Goal: Navigation & Orientation: Find specific page/section

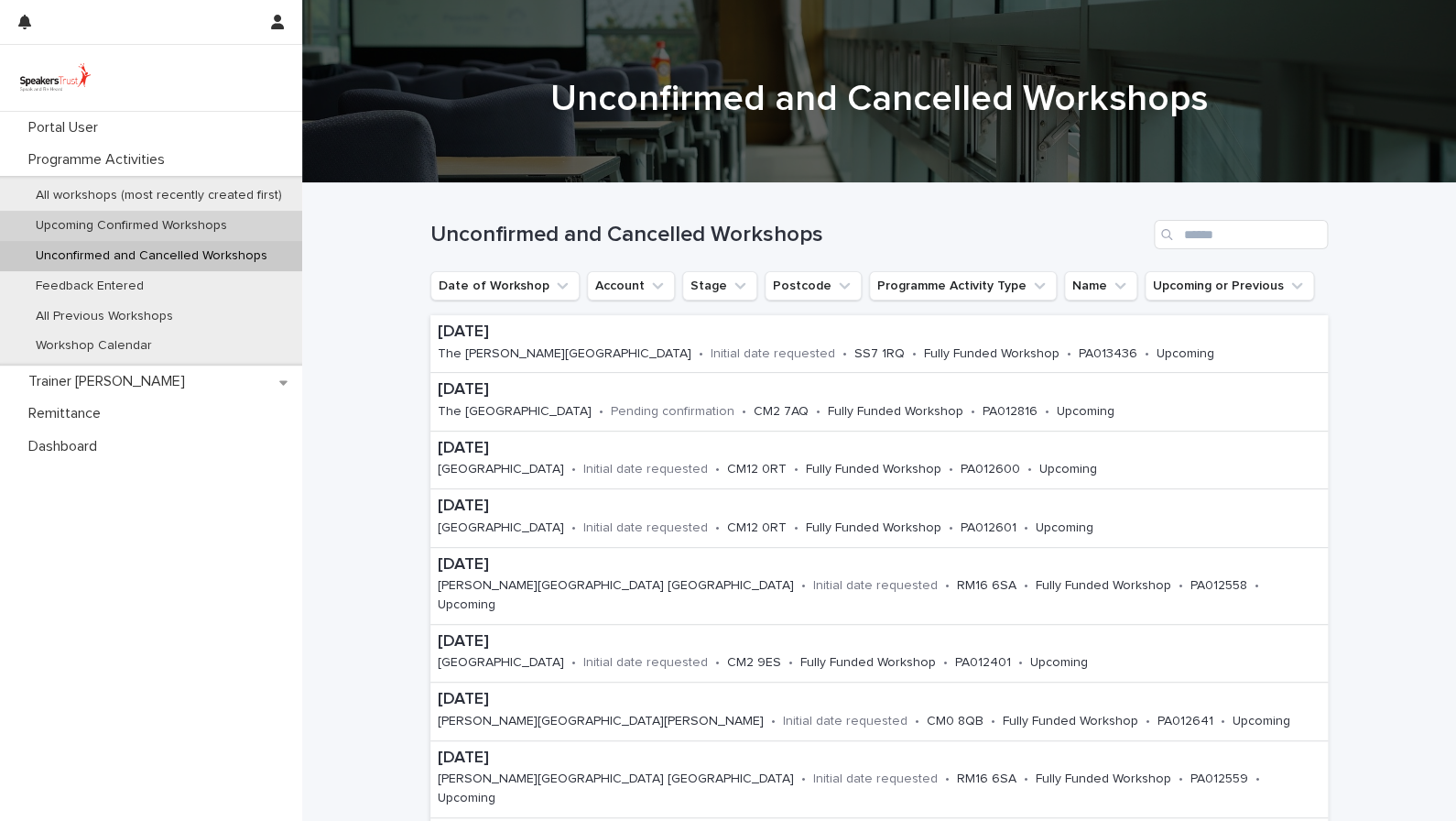
scroll to position [281, 0]
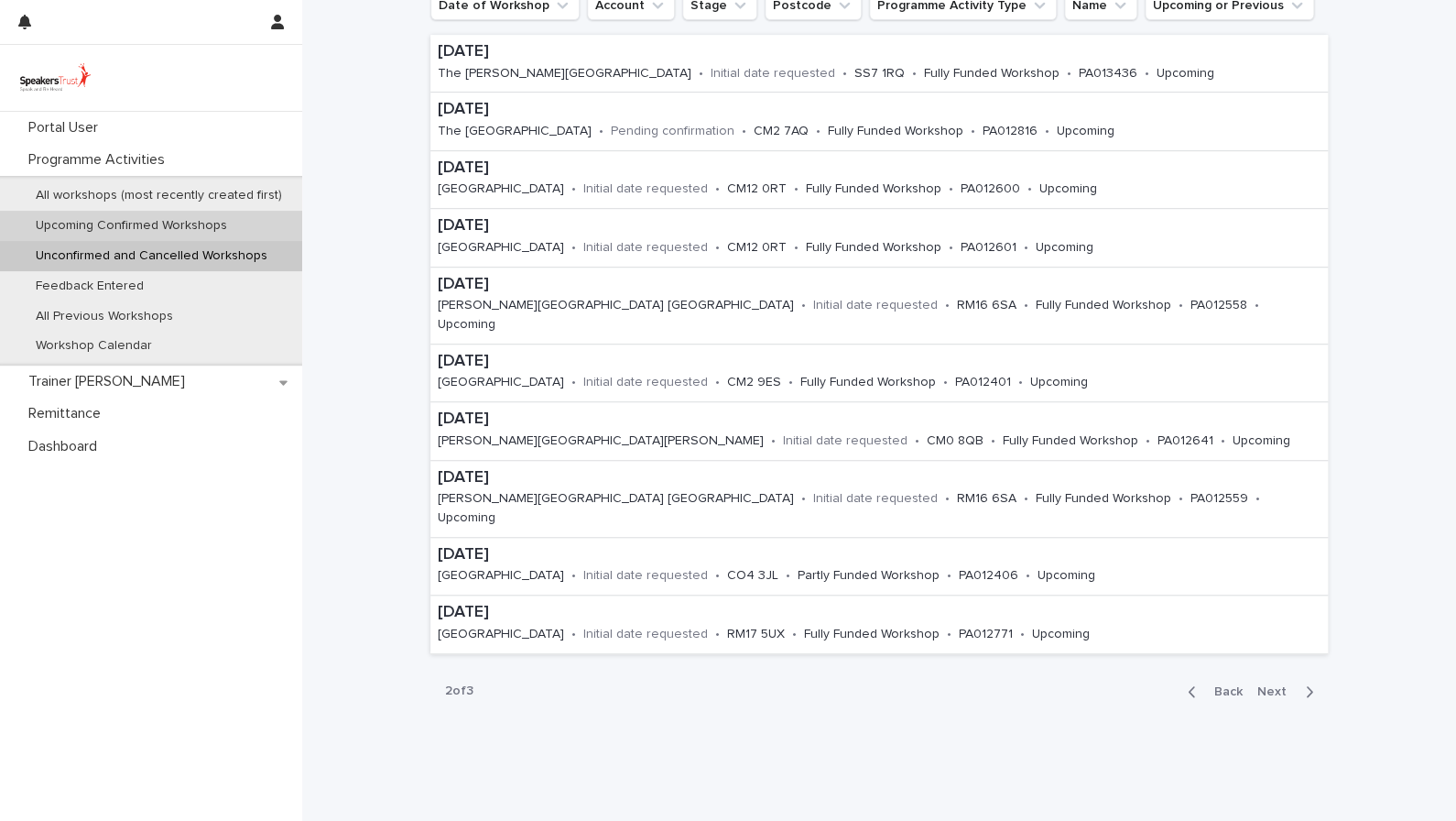
click at [158, 225] on p "Upcoming Confirmed Workshops" at bounding box center [130, 226] width 220 height 16
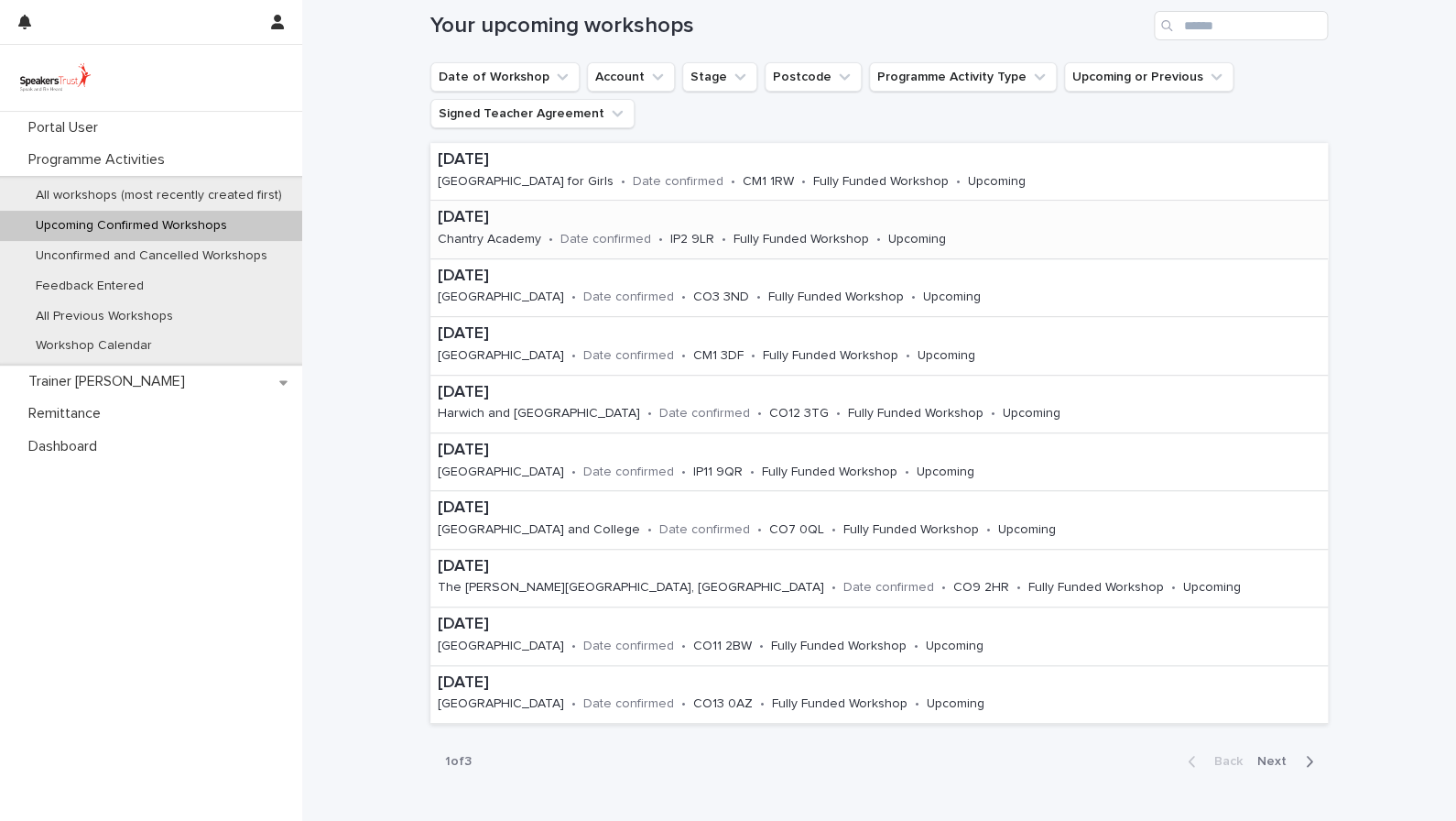
scroll to position [318, 0]
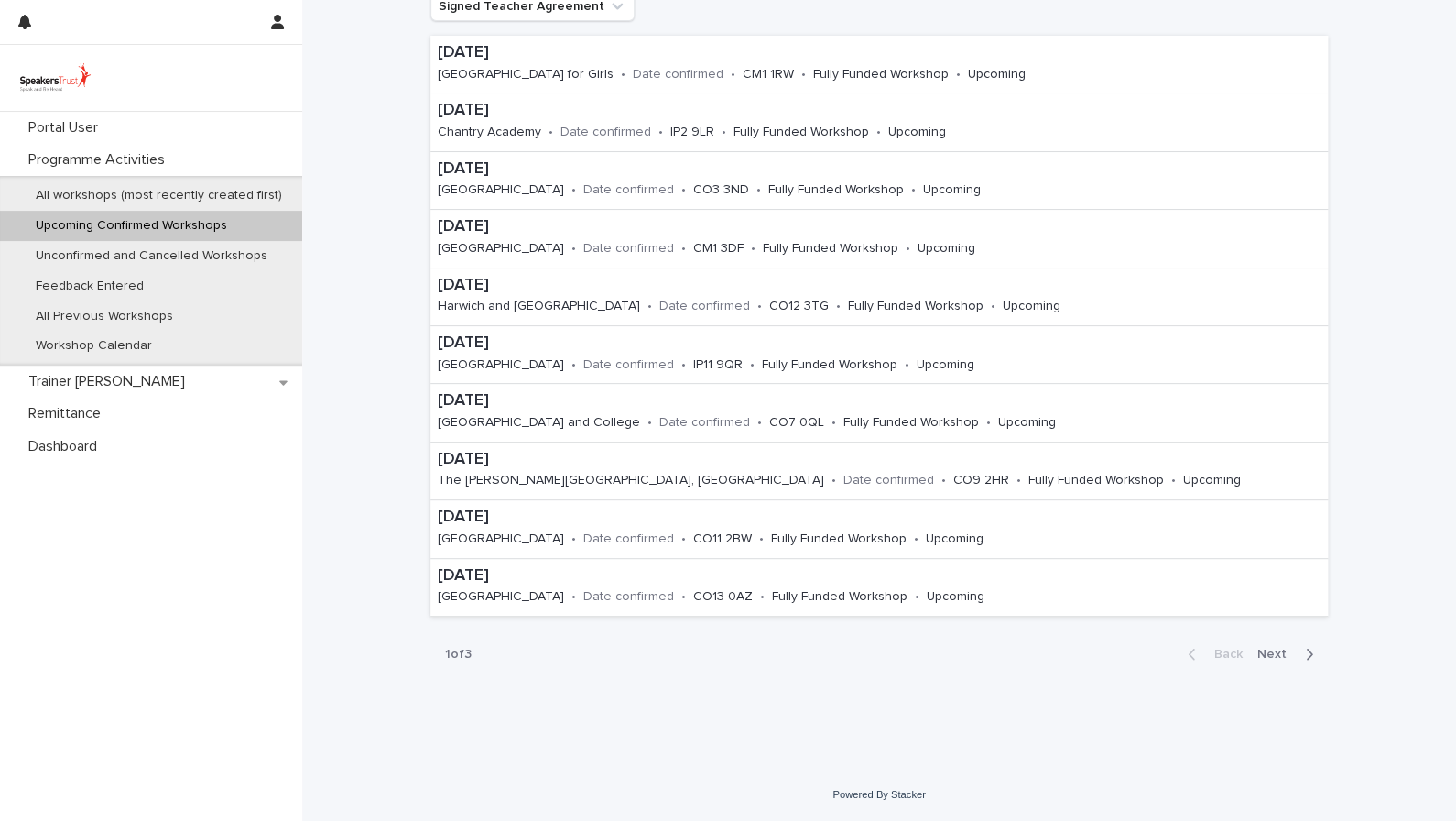
click at [1277, 652] on span "Next" at bounding box center [1277, 653] width 40 height 13
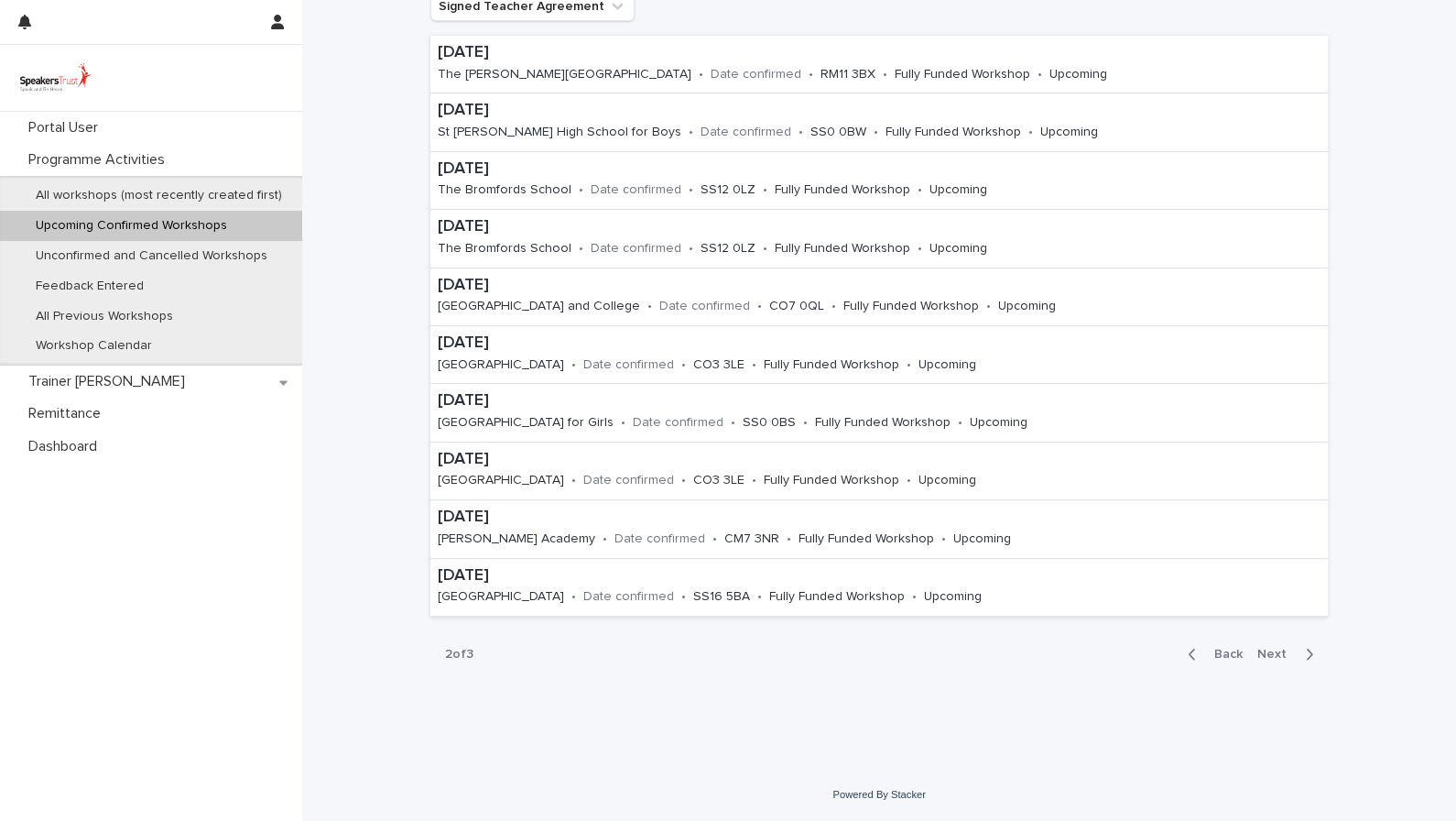
click at [1277, 652] on span "Next" at bounding box center [1277, 653] width 40 height 13
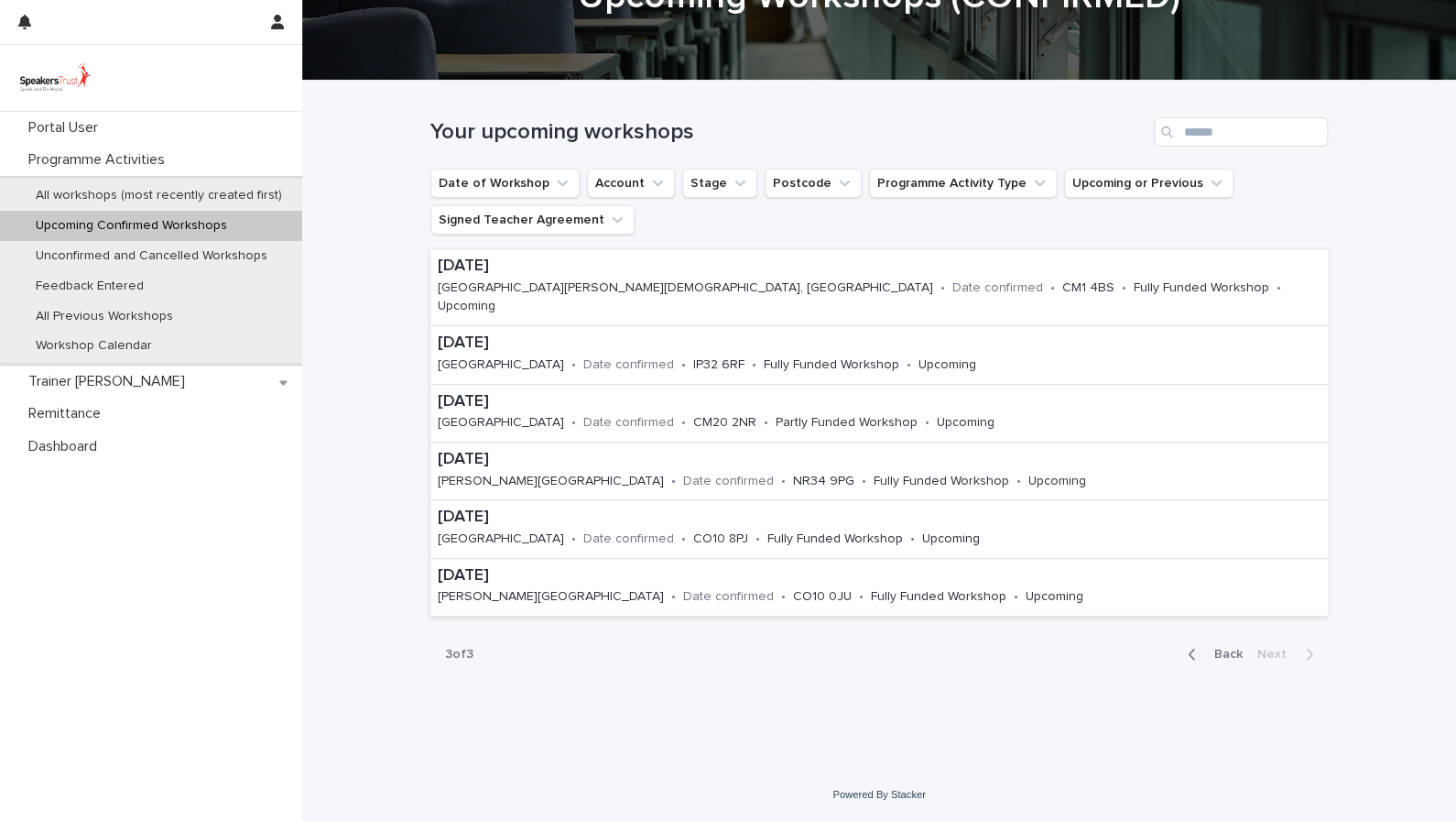
scroll to position [85, 0]
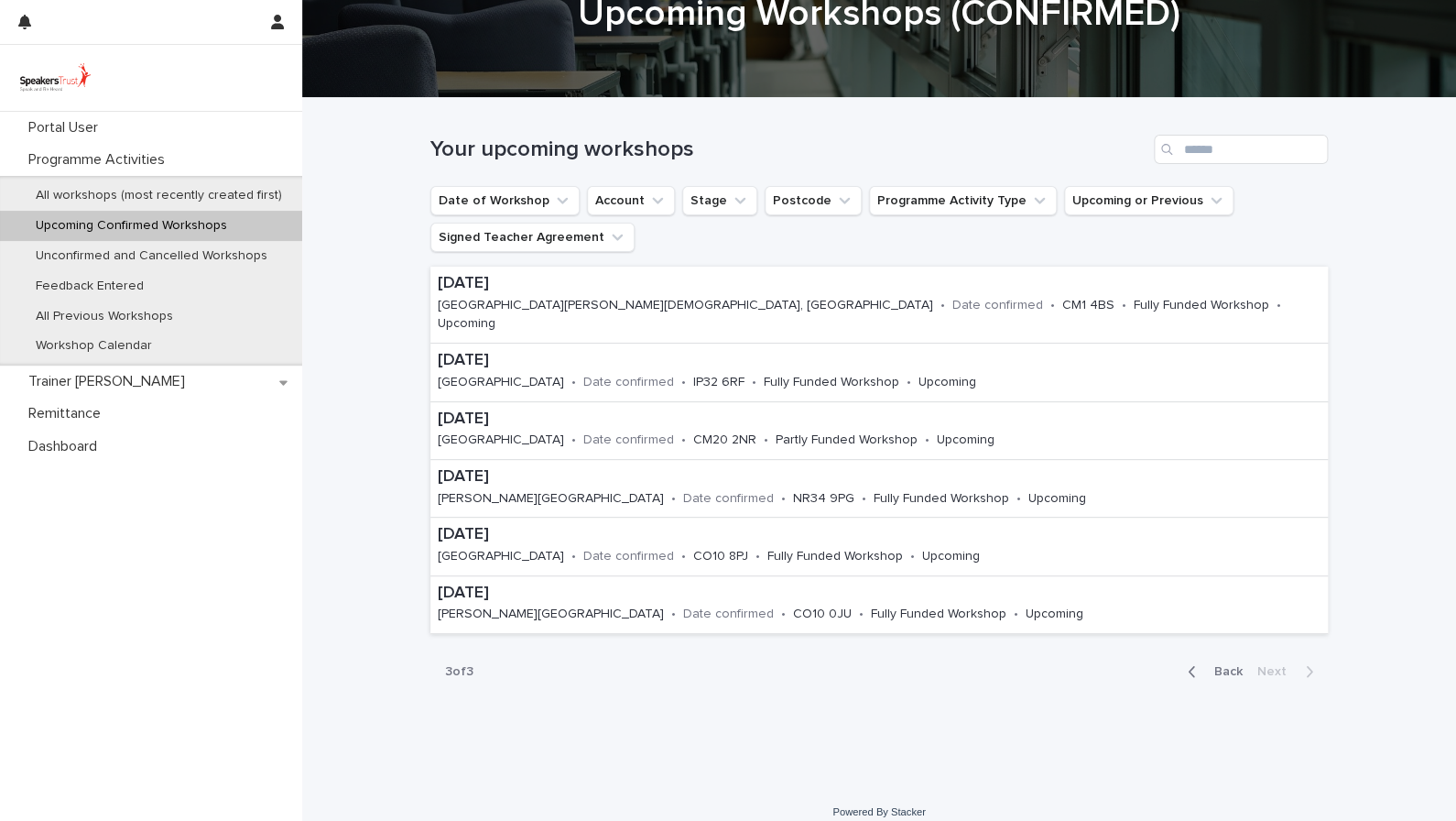
click at [1223, 665] on span "Back" at bounding box center [1223, 671] width 40 height 13
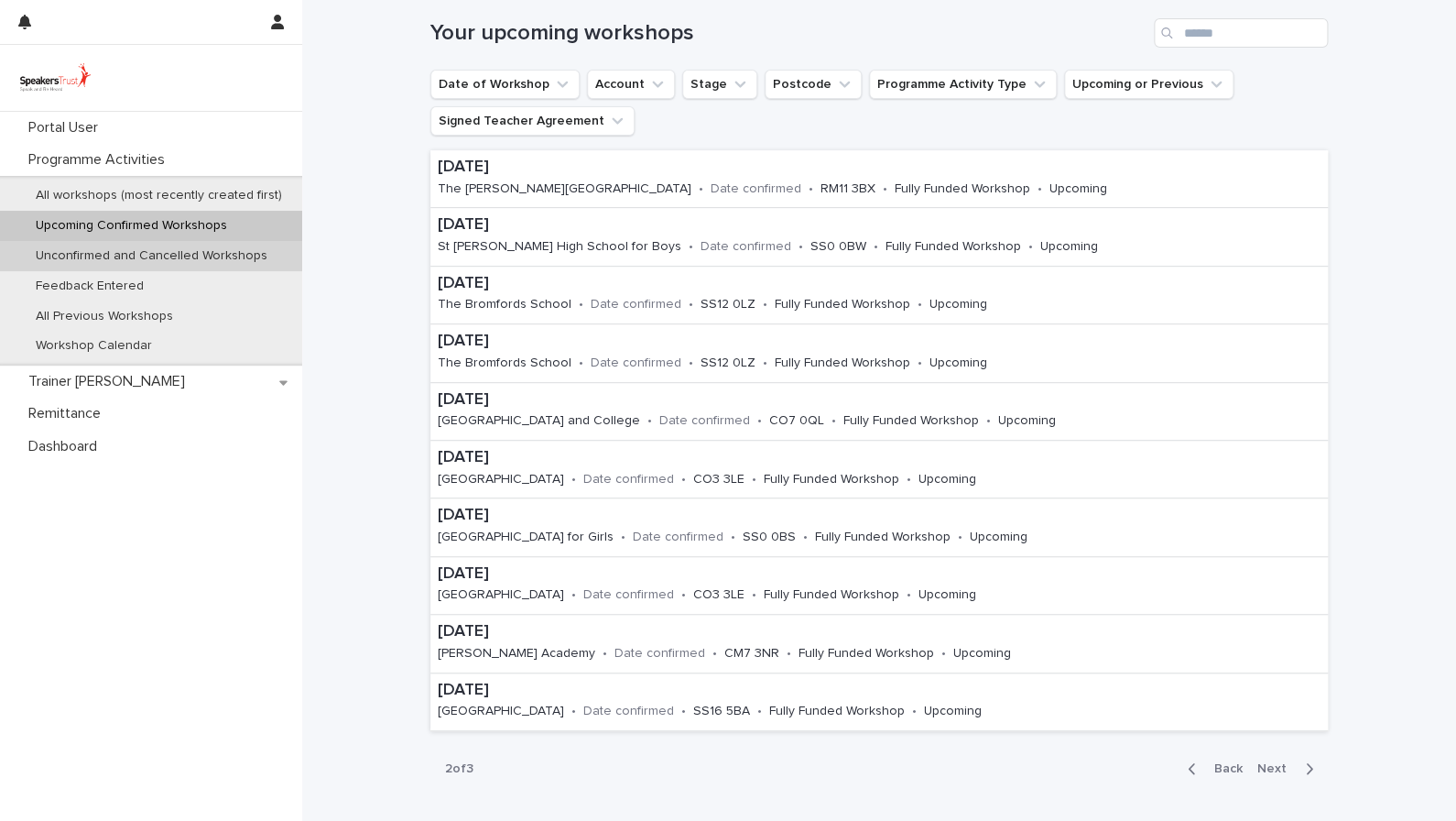
click at [121, 252] on p "Unconfirmed and Cancelled Workshops" at bounding box center [151, 256] width 261 height 16
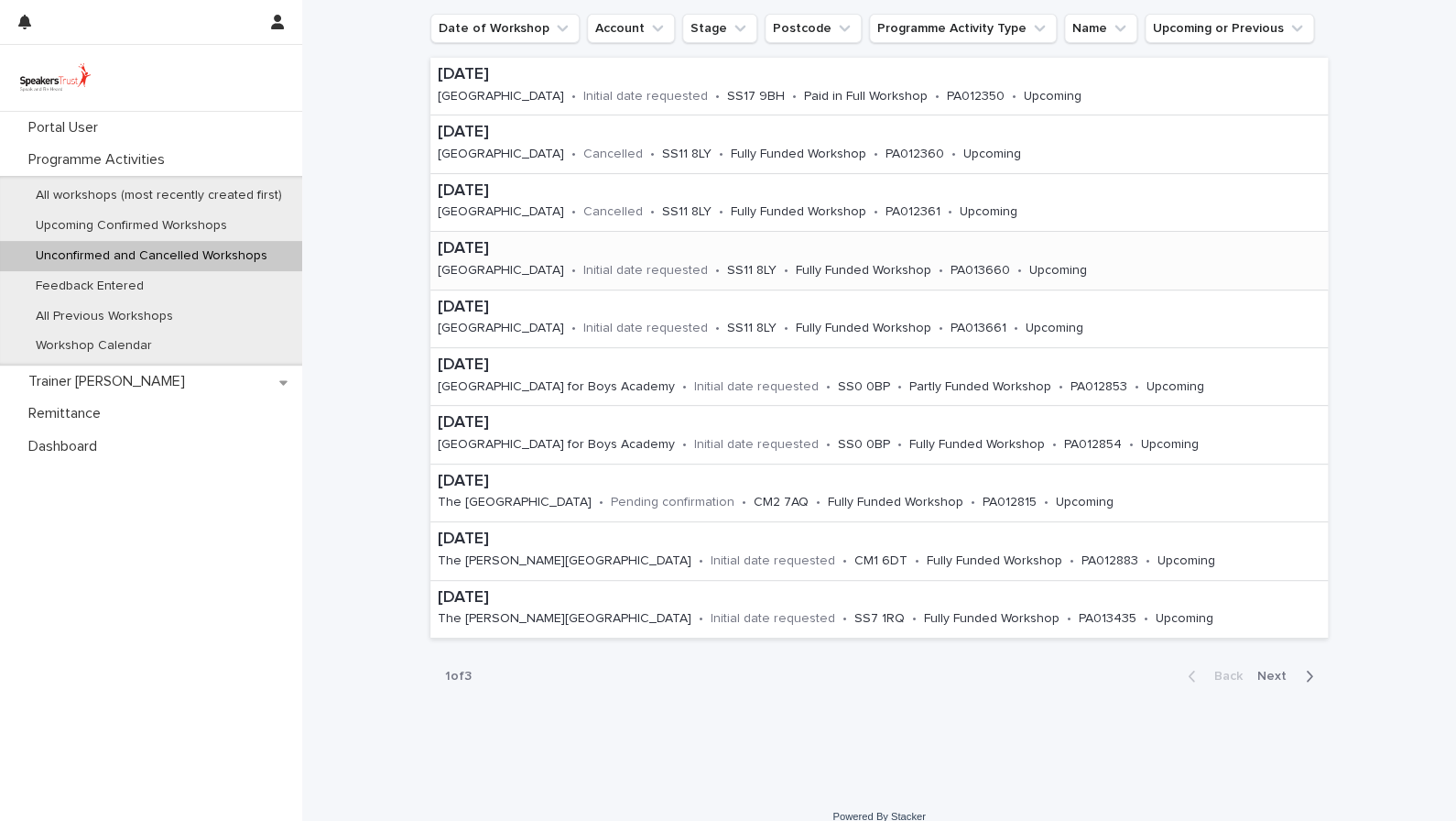
scroll to position [281, 0]
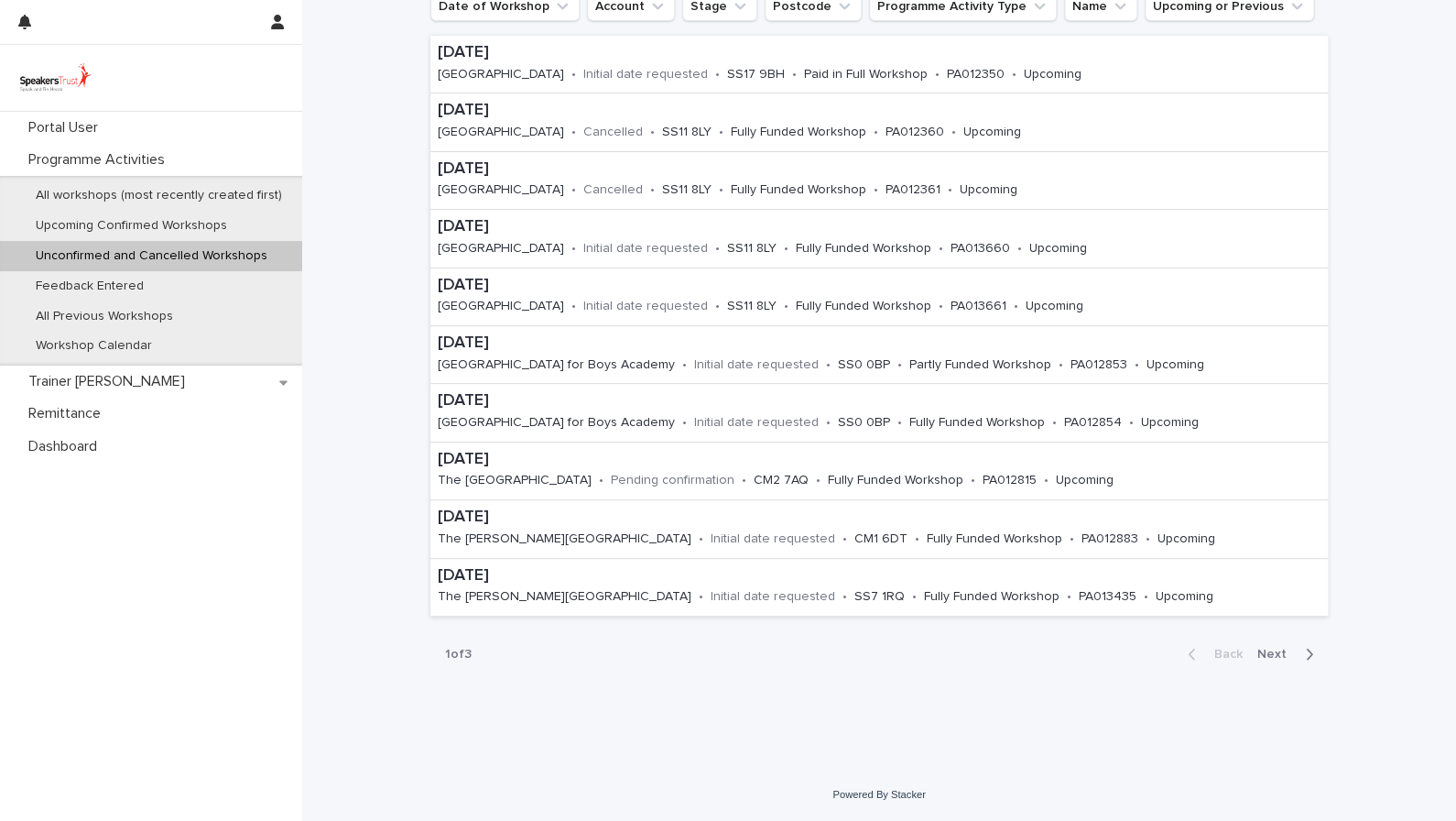
click at [1264, 650] on span "Next" at bounding box center [1277, 653] width 40 height 13
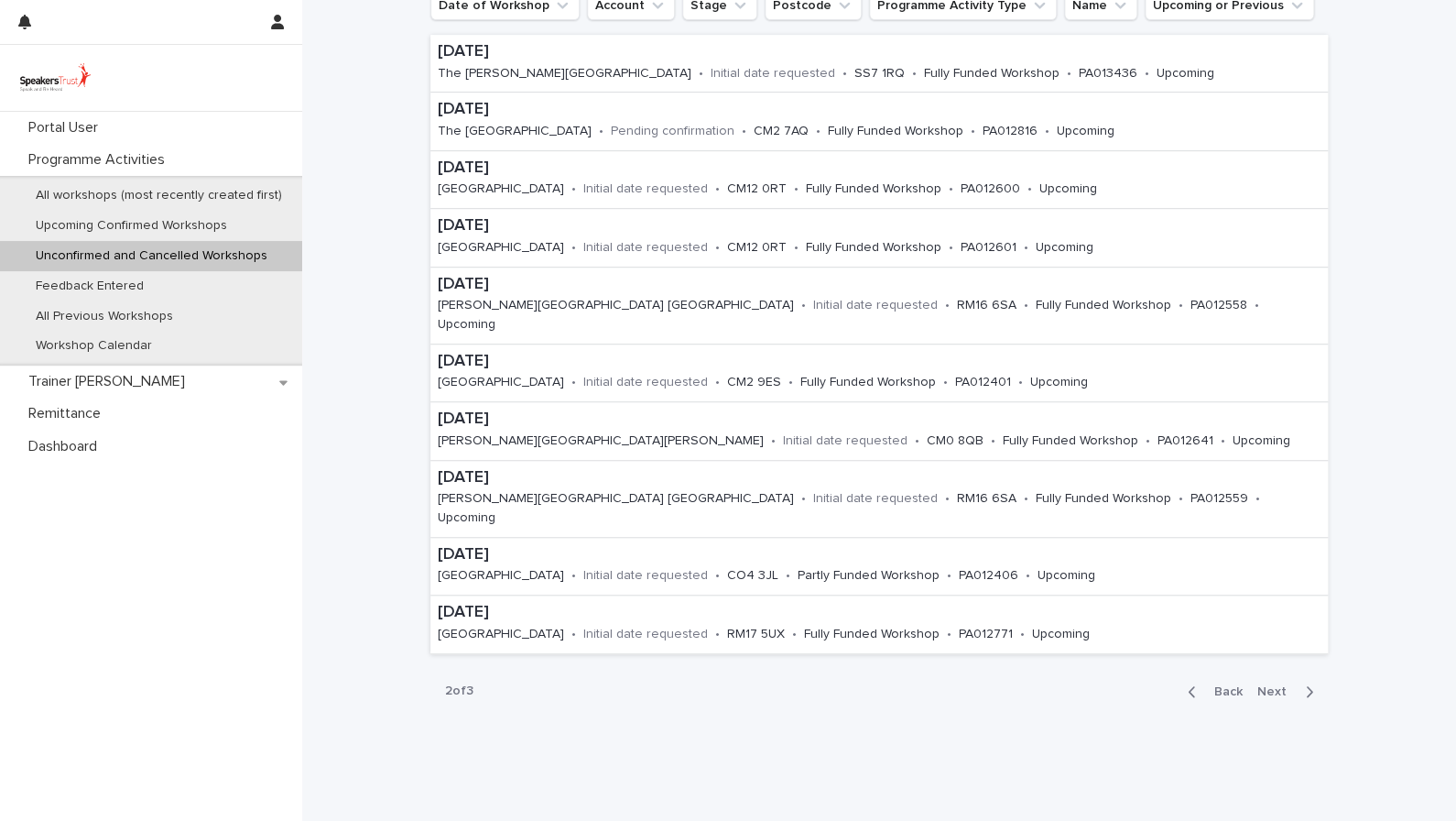
click at [1264, 685] on span "Next" at bounding box center [1277, 691] width 40 height 13
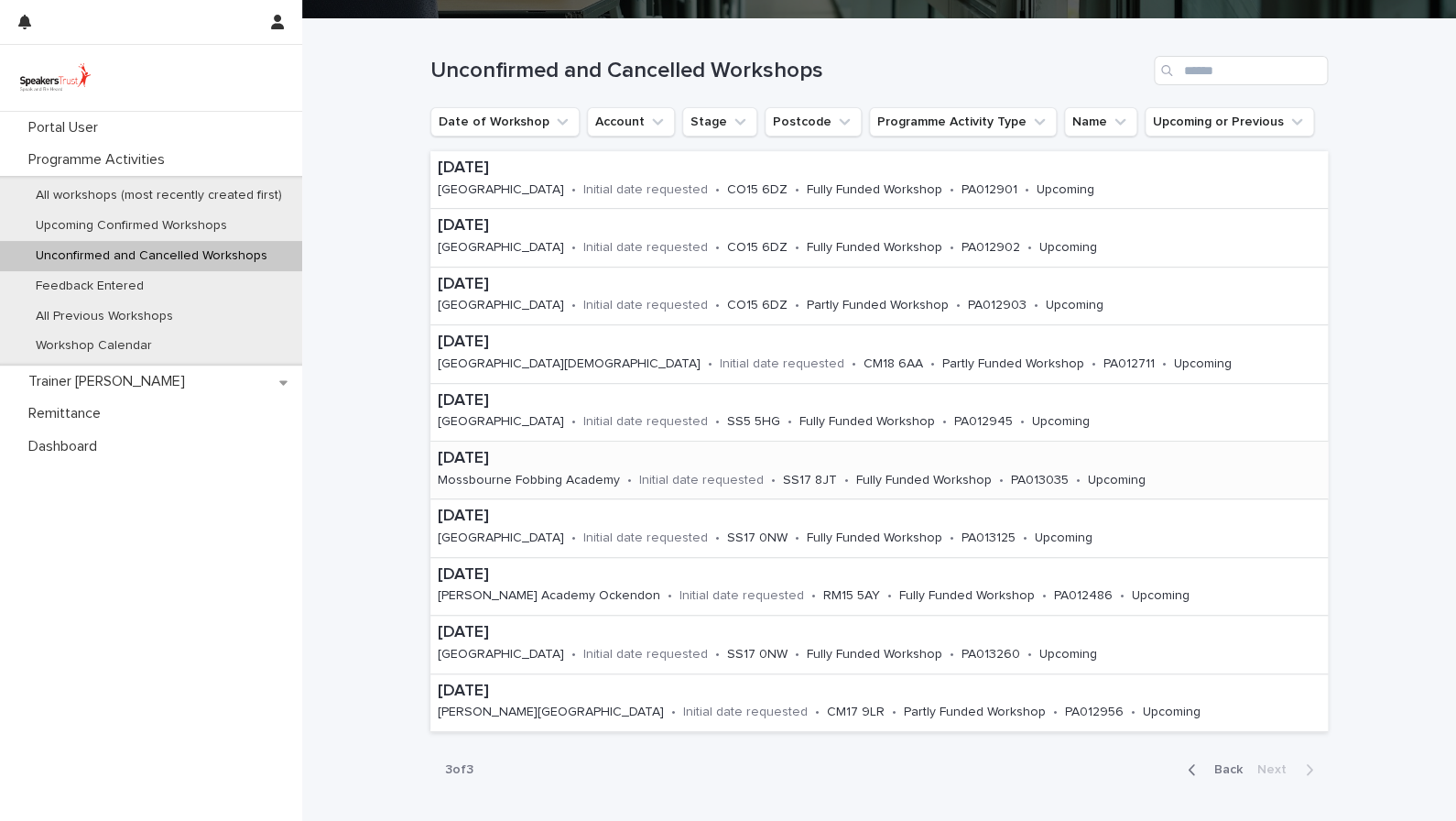
scroll to position [161, 0]
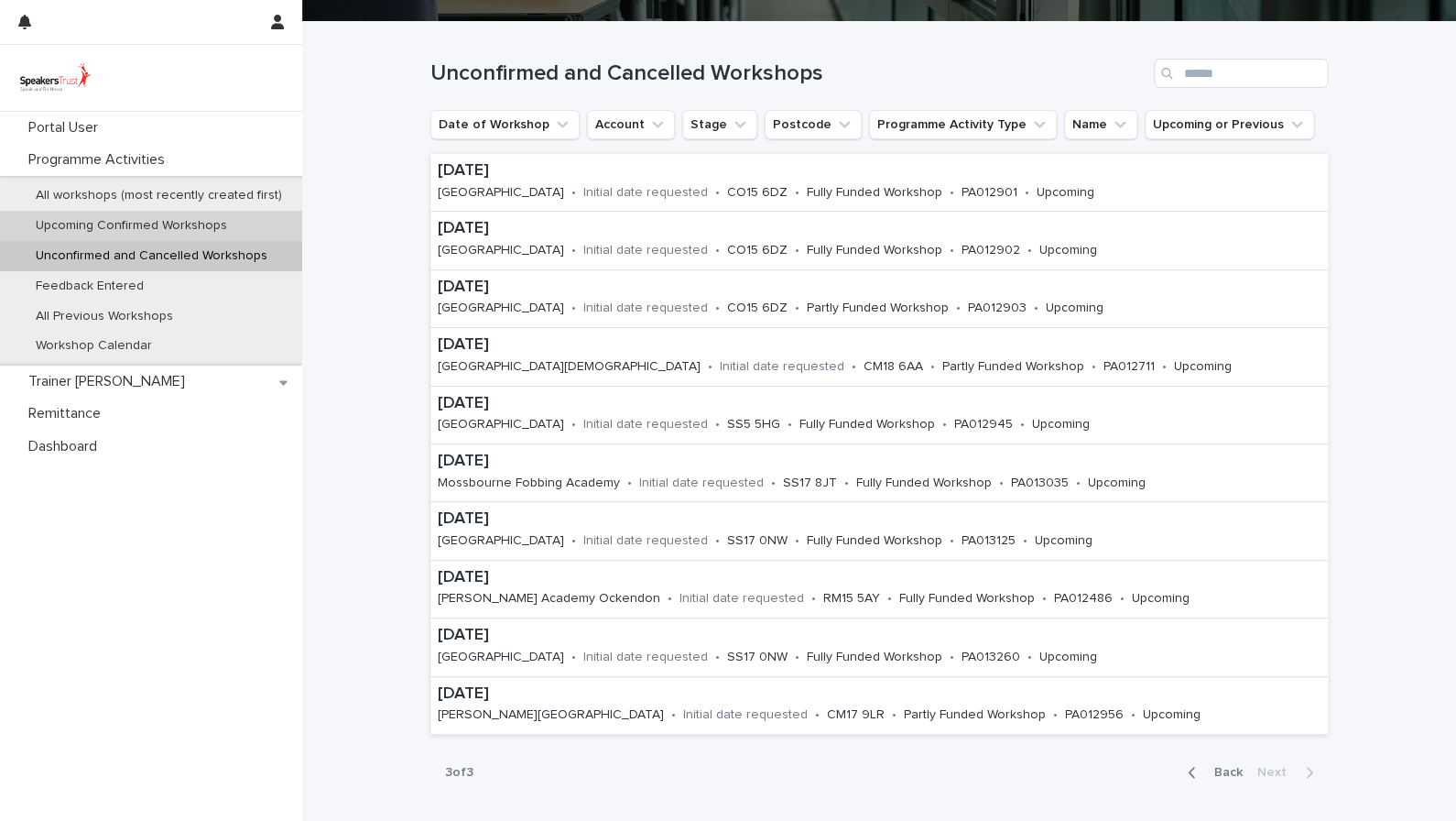
click at [135, 228] on p "Upcoming Confirmed Workshops" at bounding box center [130, 226] width 220 height 16
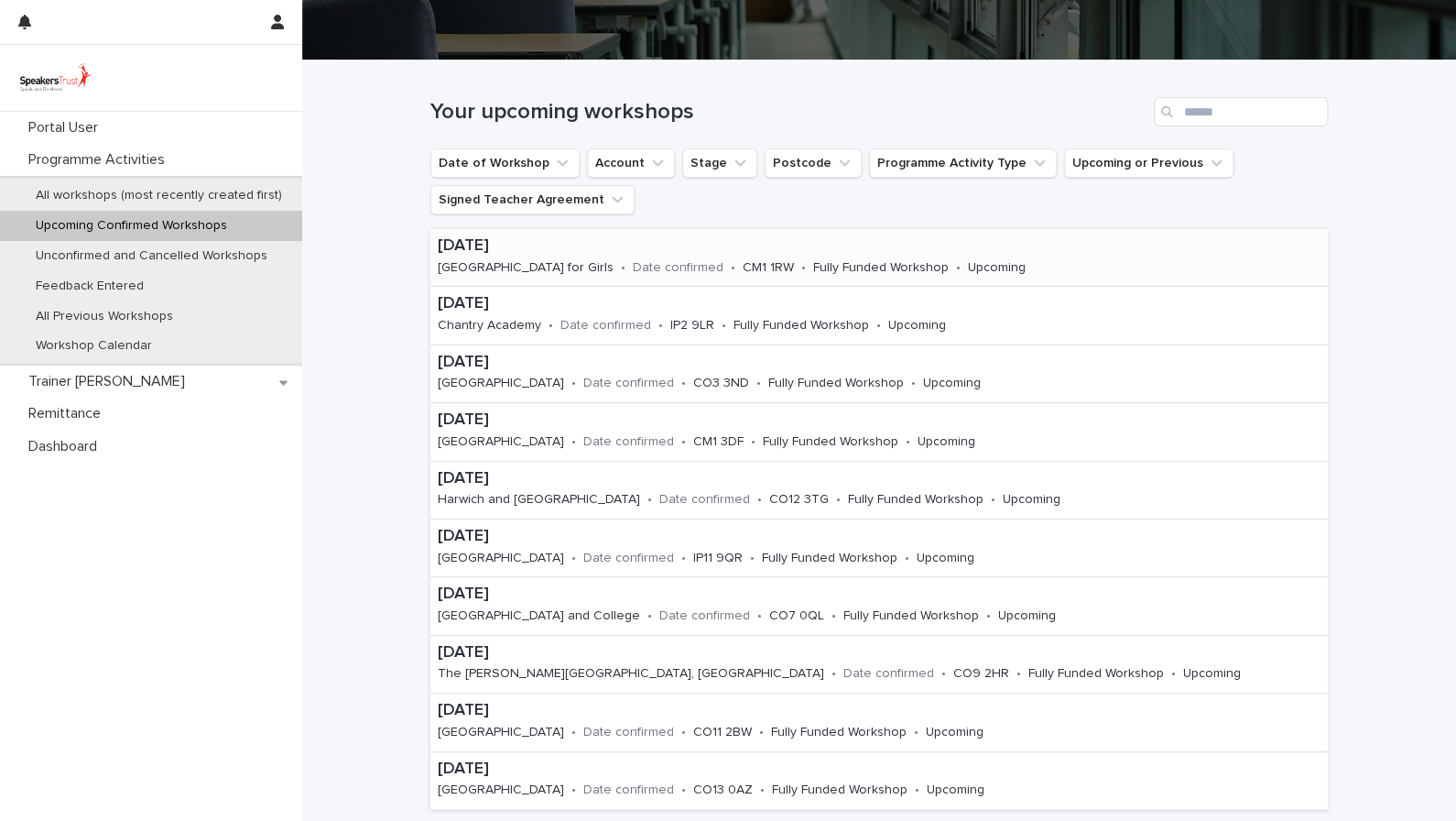
scroll to position [163, 0]
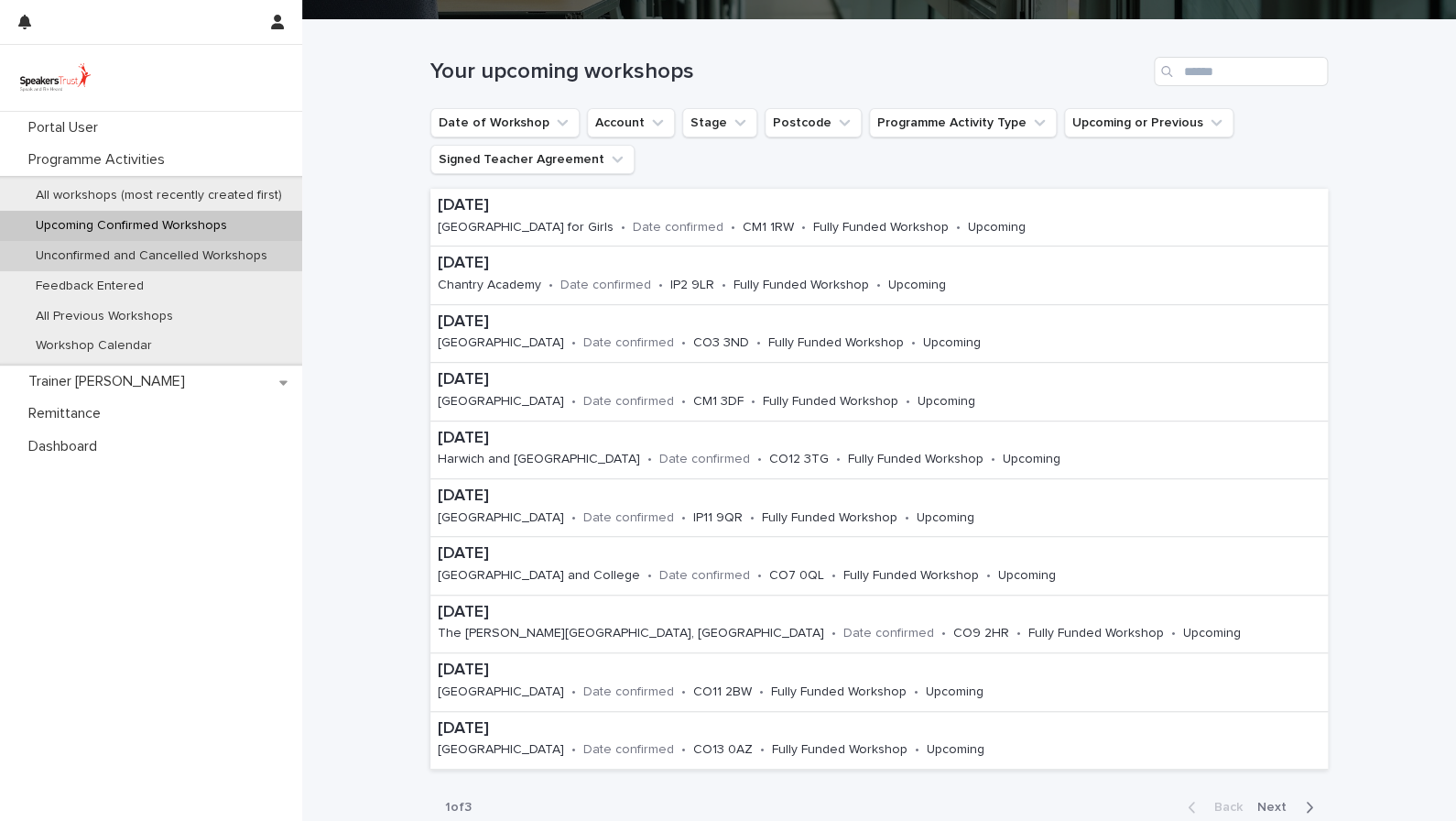
click at [157, 256] on p "Unconfirmed and Cancelled Workshops" at bounding box center [151, 256] width 261 height 16
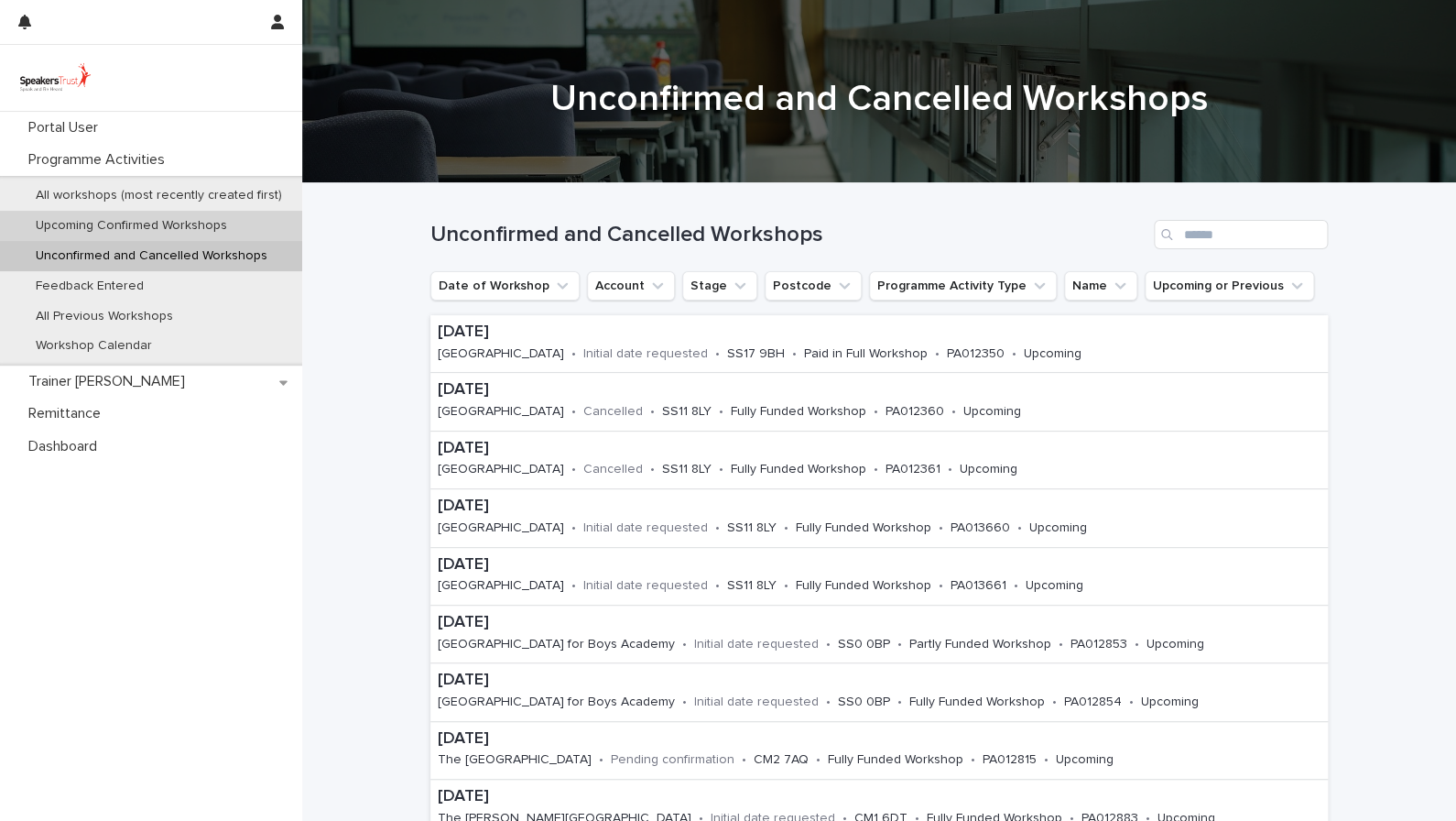
click at [219, 222] on p "Upcoming Confirmed Workshops" at bounding box center [130, 226] width 220 height 16
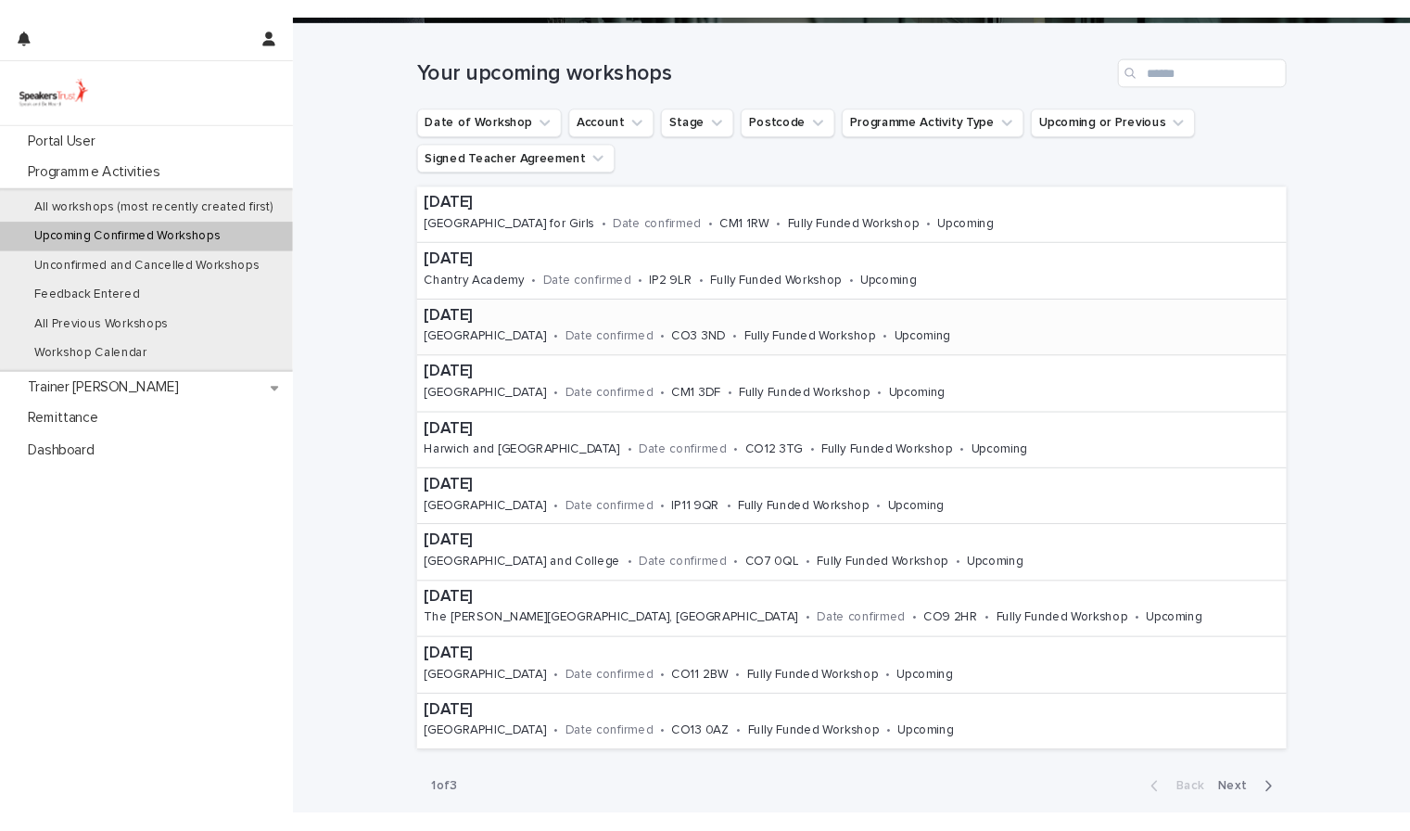
scroll to position [180, 0]
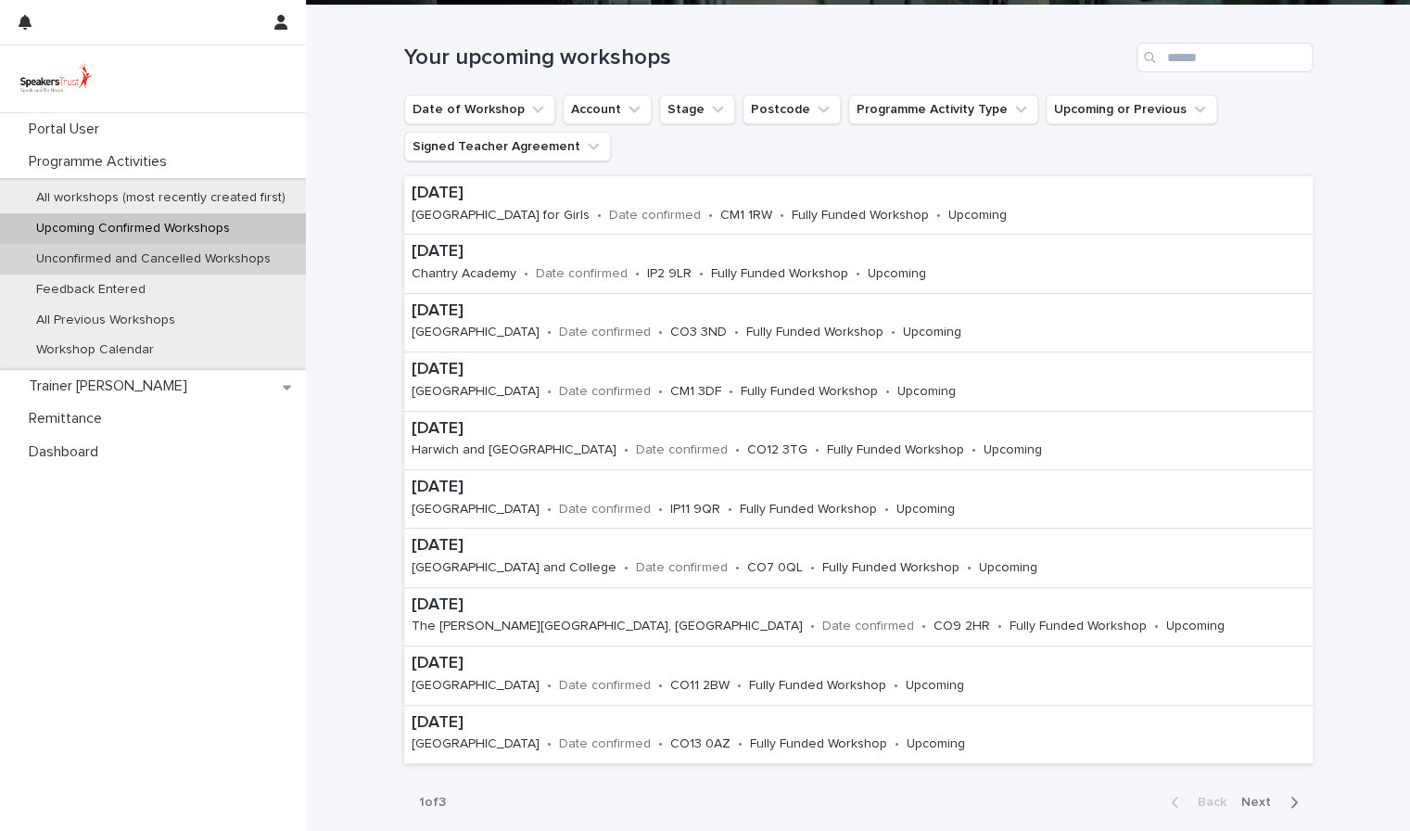
click at [195, 269] on div "Unconfirmed and Cancelled Workshops" at bounding box center [153, 259] width 306 height 31
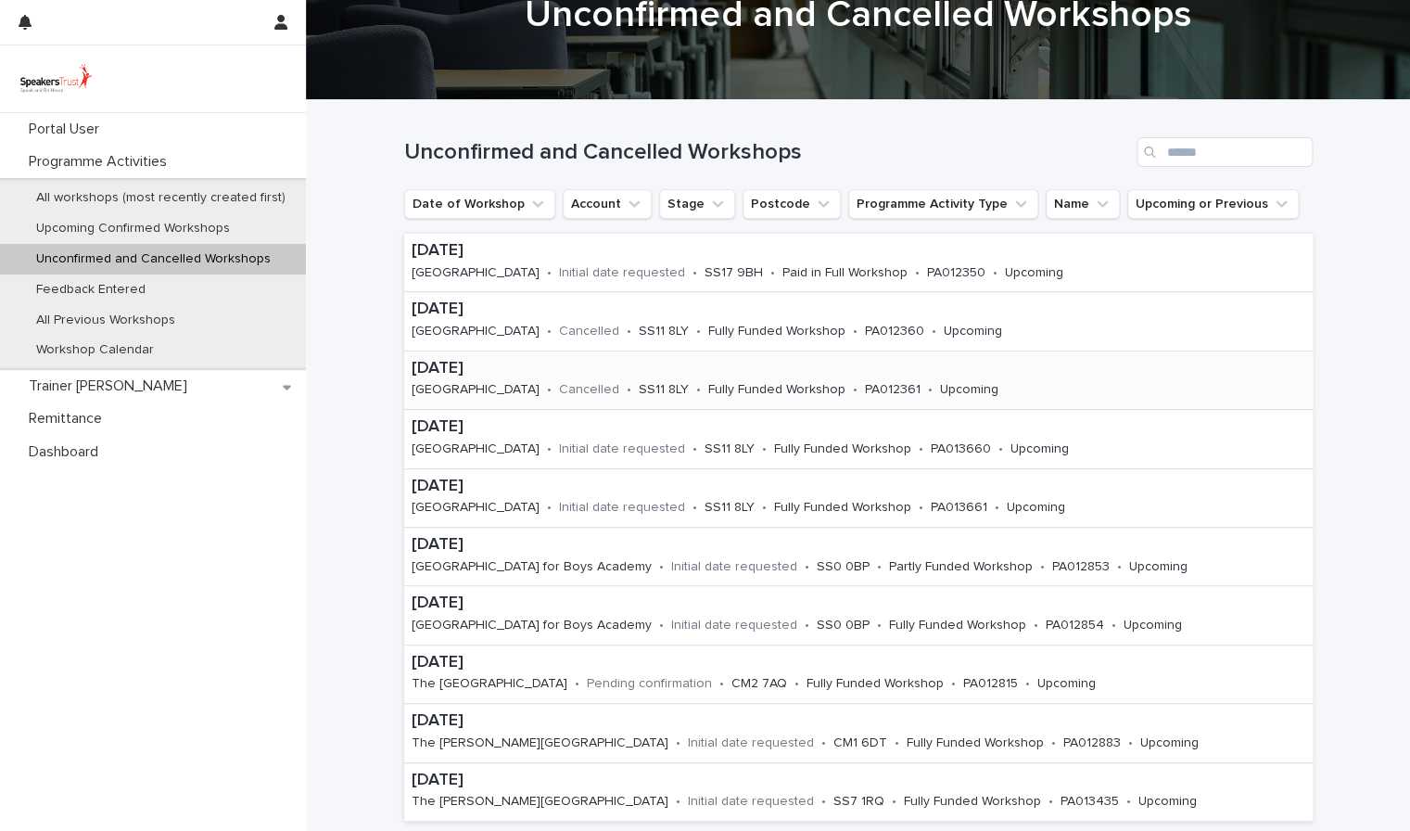
scroll to position [94, 0]
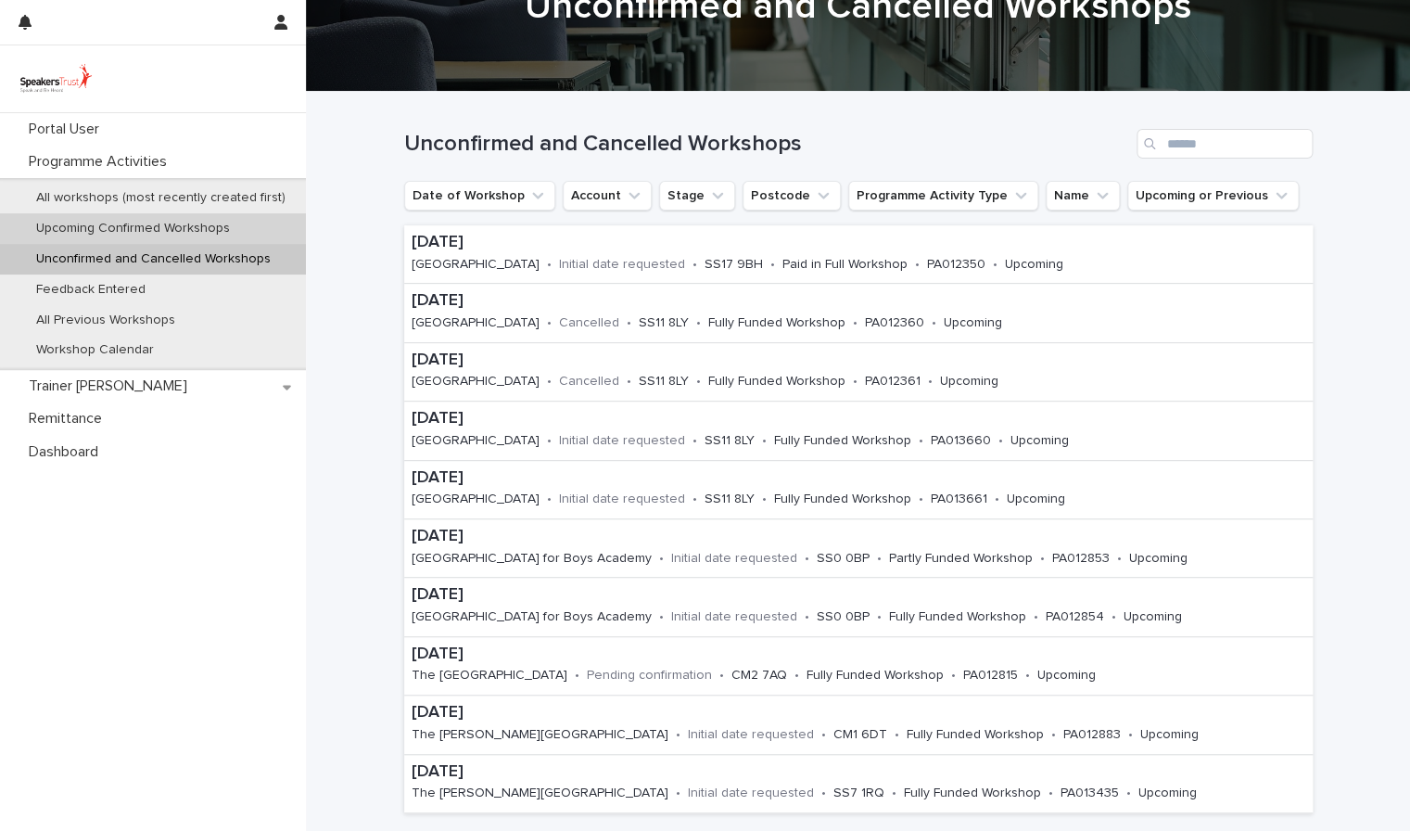
click at [256, 228] on div "Upcoming Confirmed Workshops" at bounding box center [153, 228] width 306 height 31
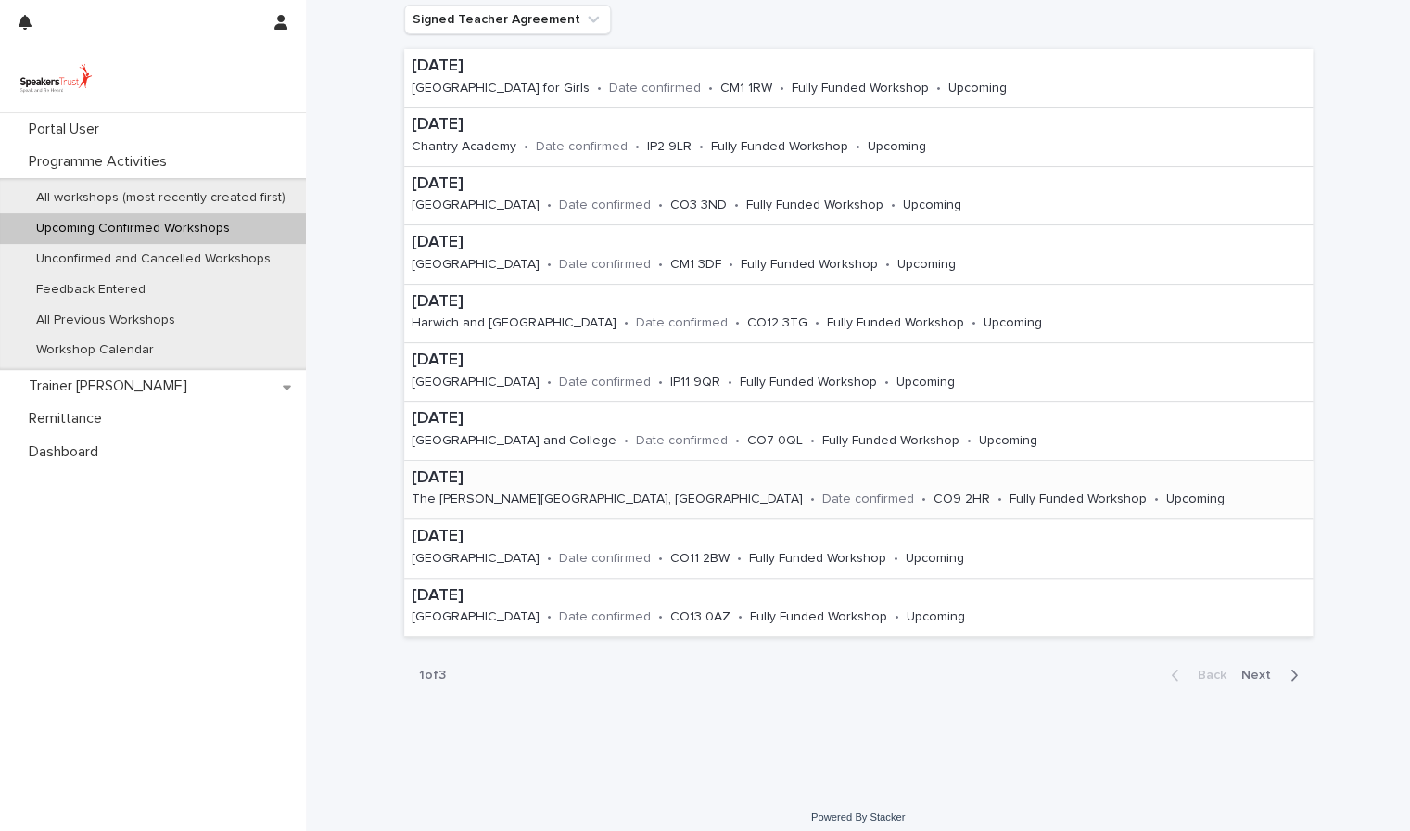
scroll to position [322, 0]
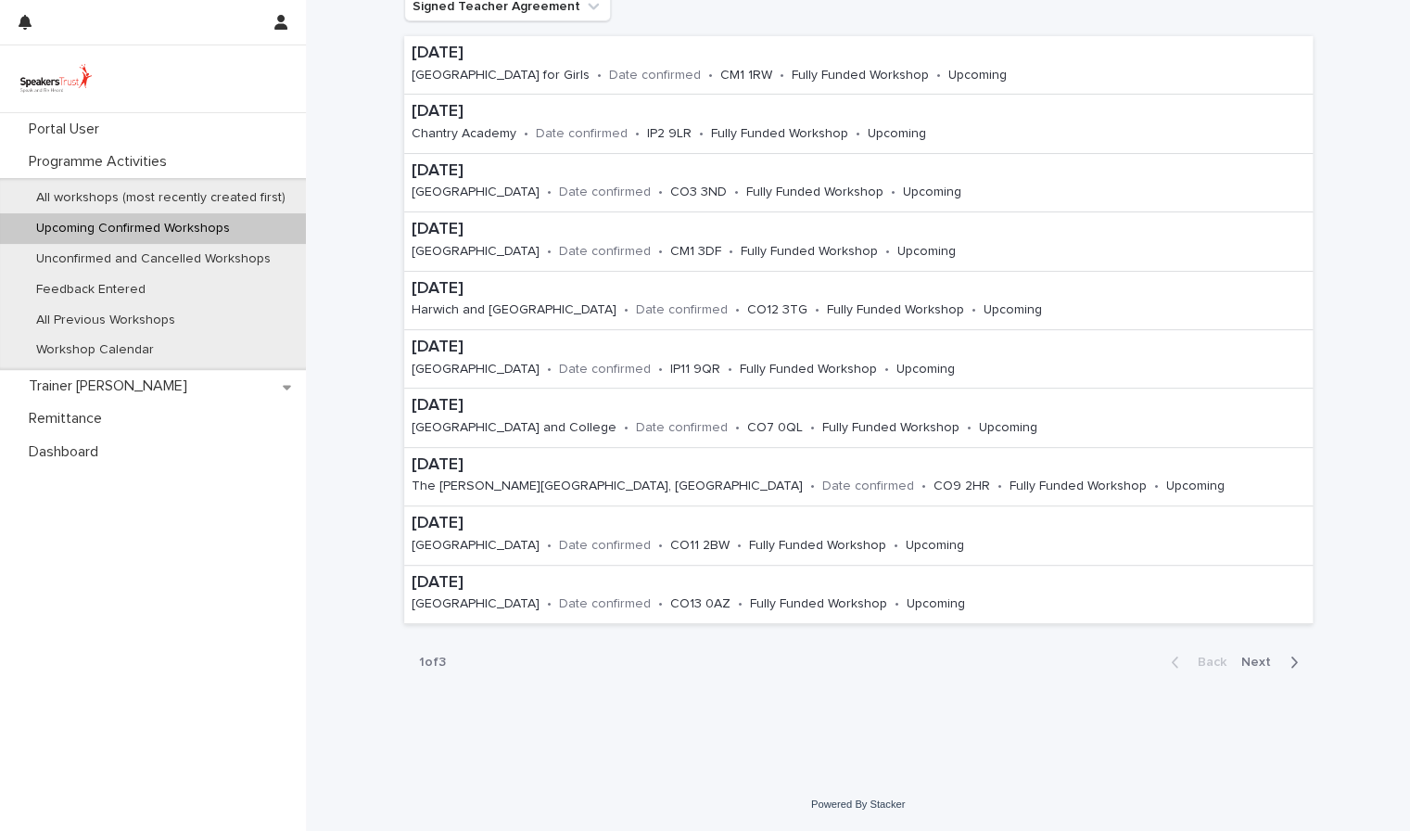
click at [1257, 663] on span "Next" at bounding box center [1261, 661] width 41 height 13
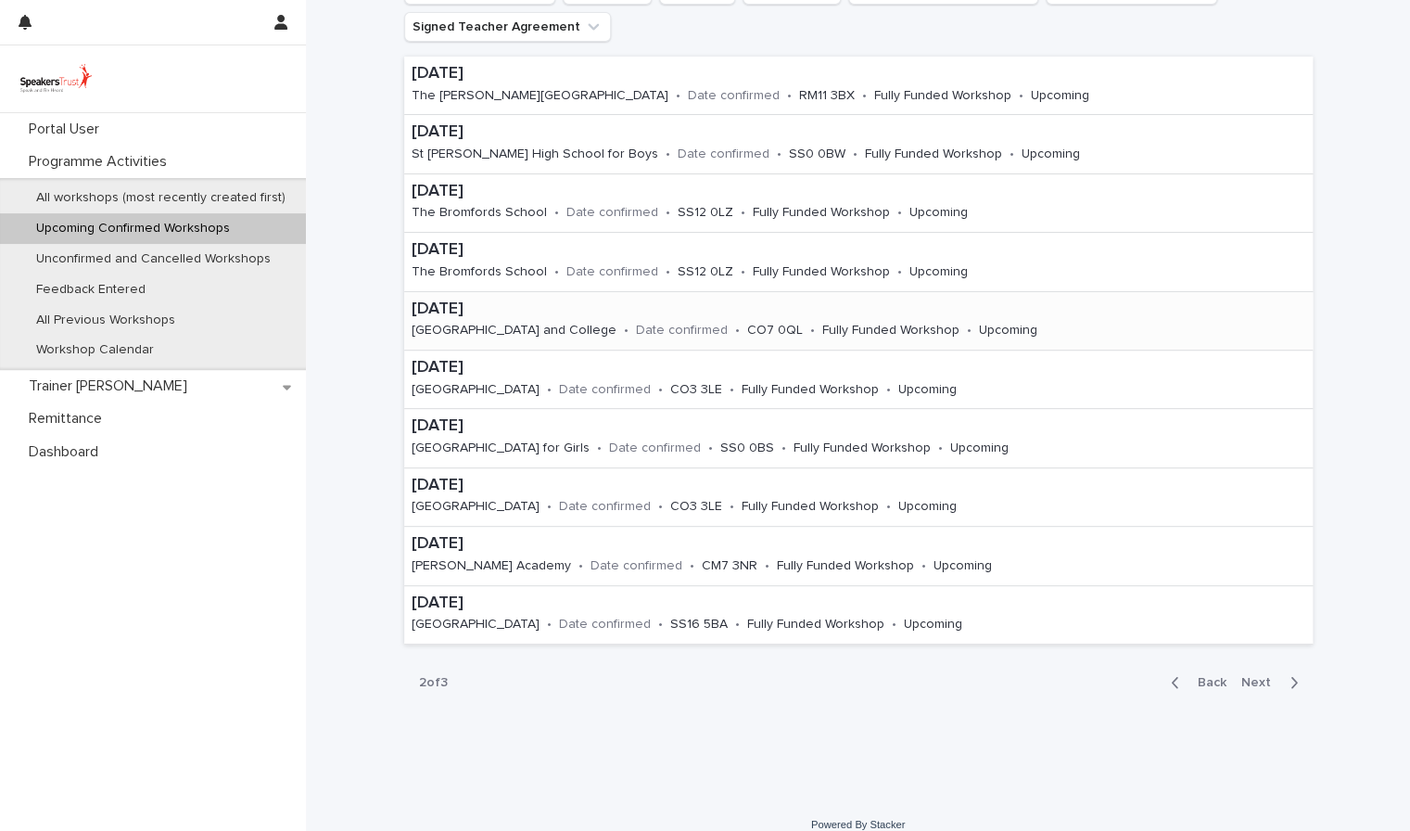
scroll to position [302, 0]
click at [1255, 681] on span "Next" at bounding box center [1261, 679] width 41 height 13
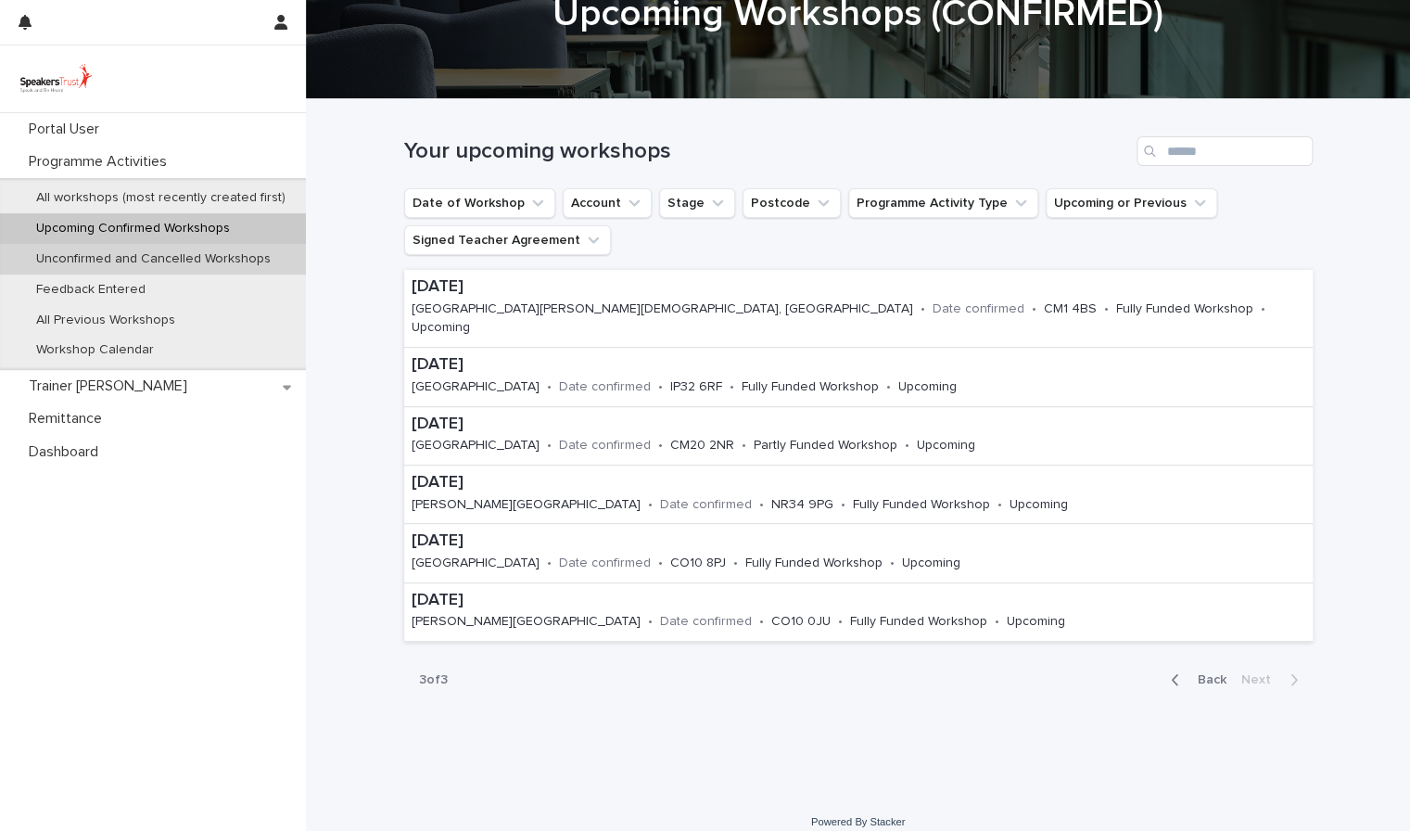
click at [220, 260] on p "Unconfirmed and Cancelled Workshops" at bounding box center [153, 259] width 264 height 16
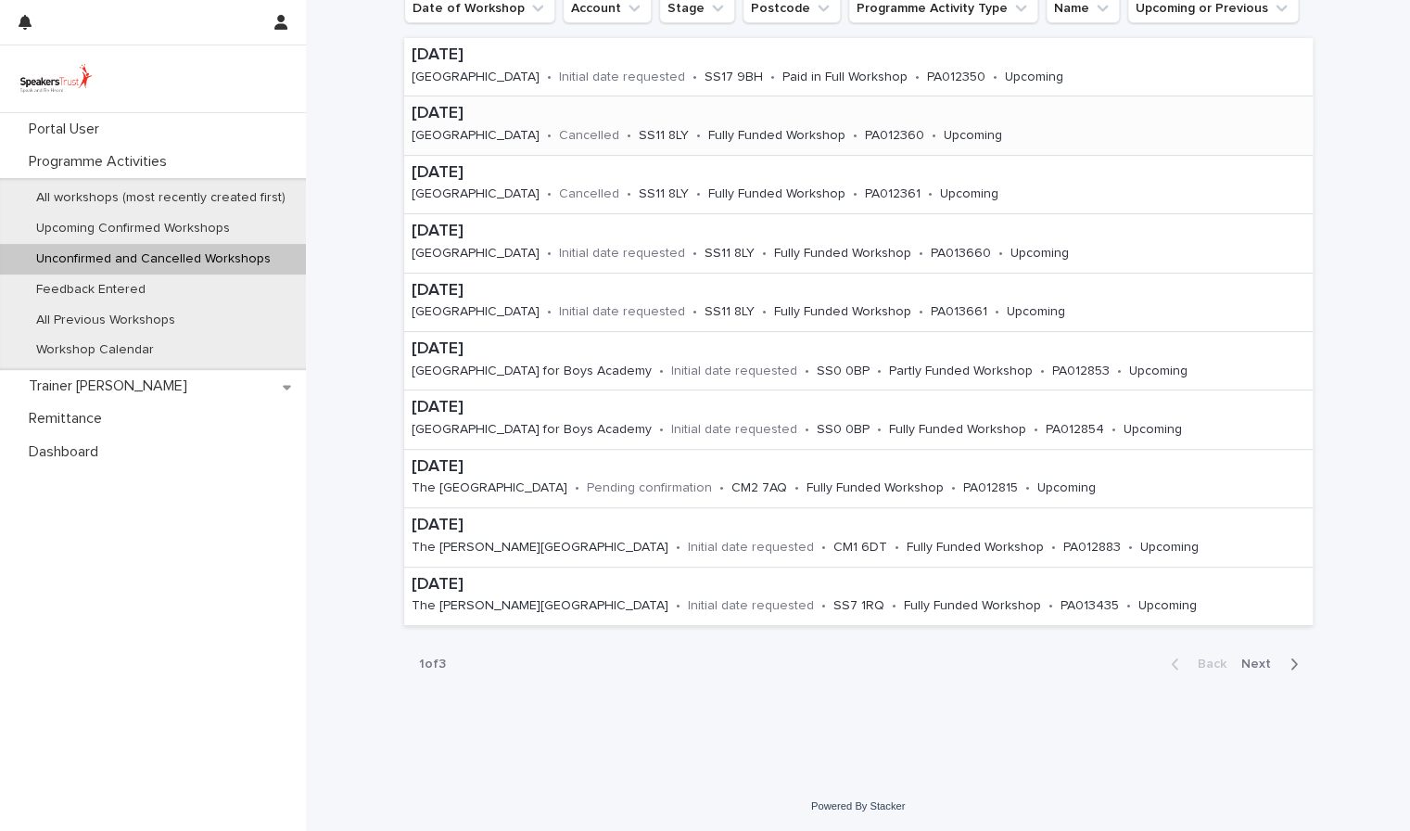
scroll to position [284, 0]
click at [1259, 658] on span "Next" at bounding box center [1261, 661] width 41 height 13
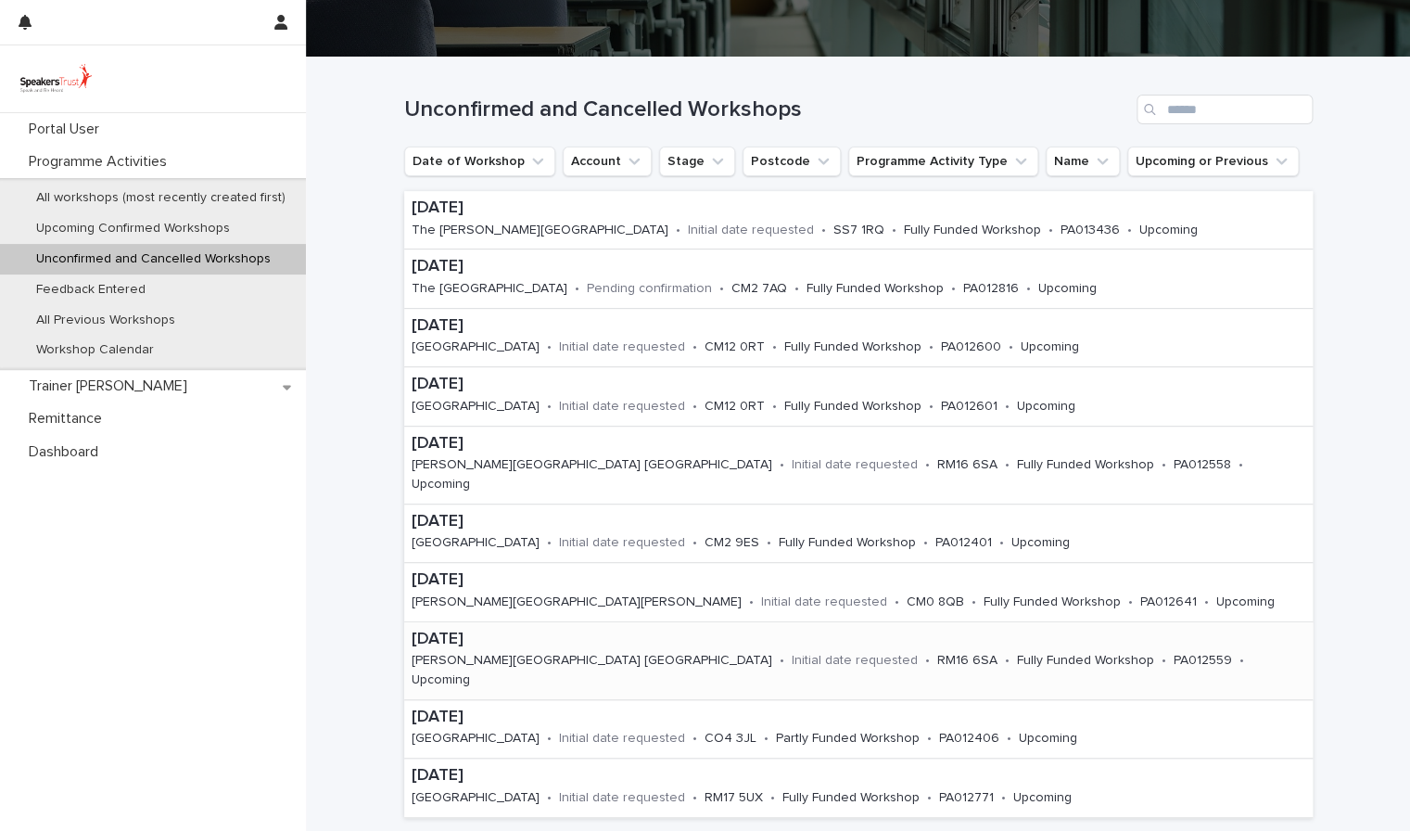
scroll to position [159, 0]
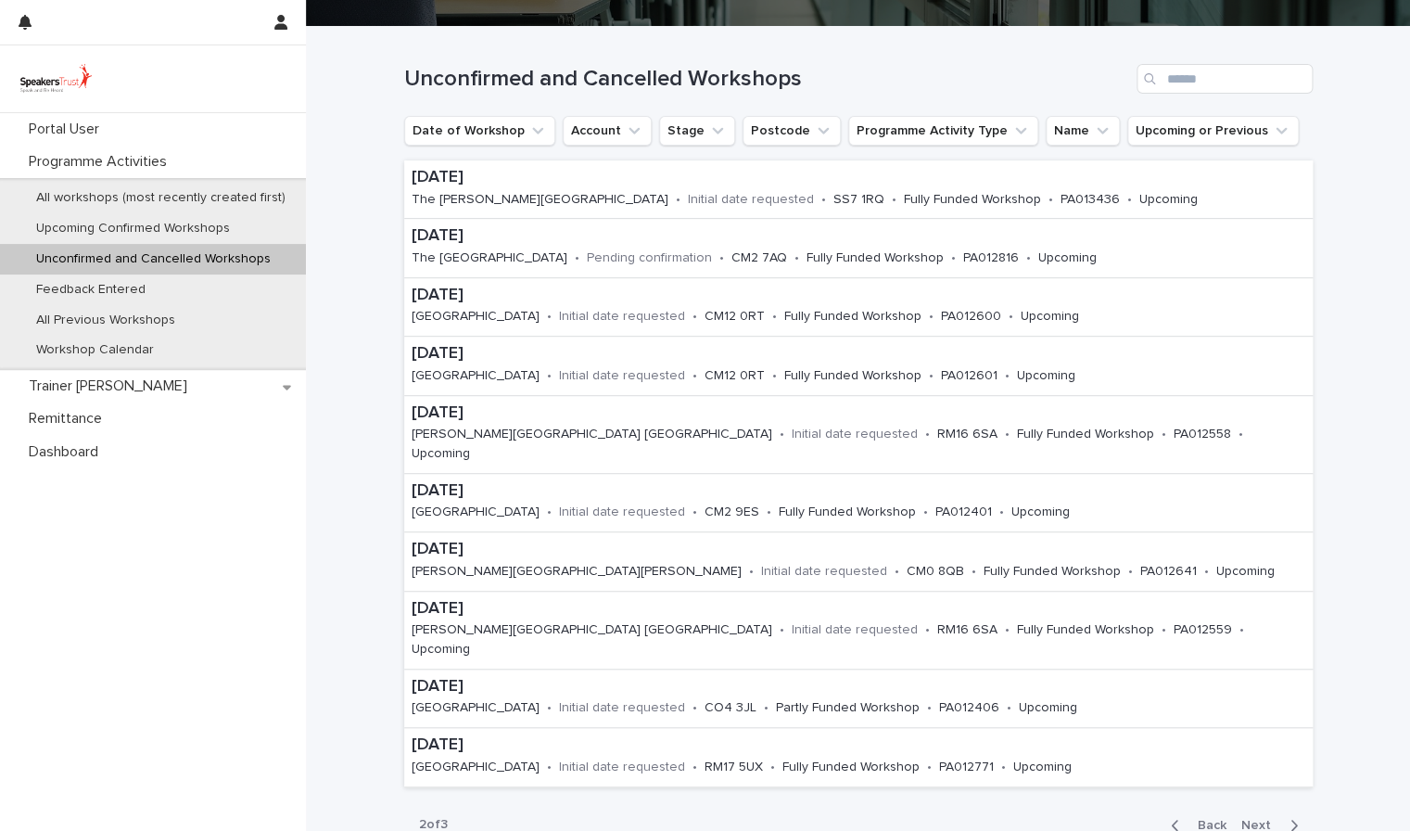
click at [1209, 819] on span "Back" at bounding box center [1207, 825] width 40 height 13
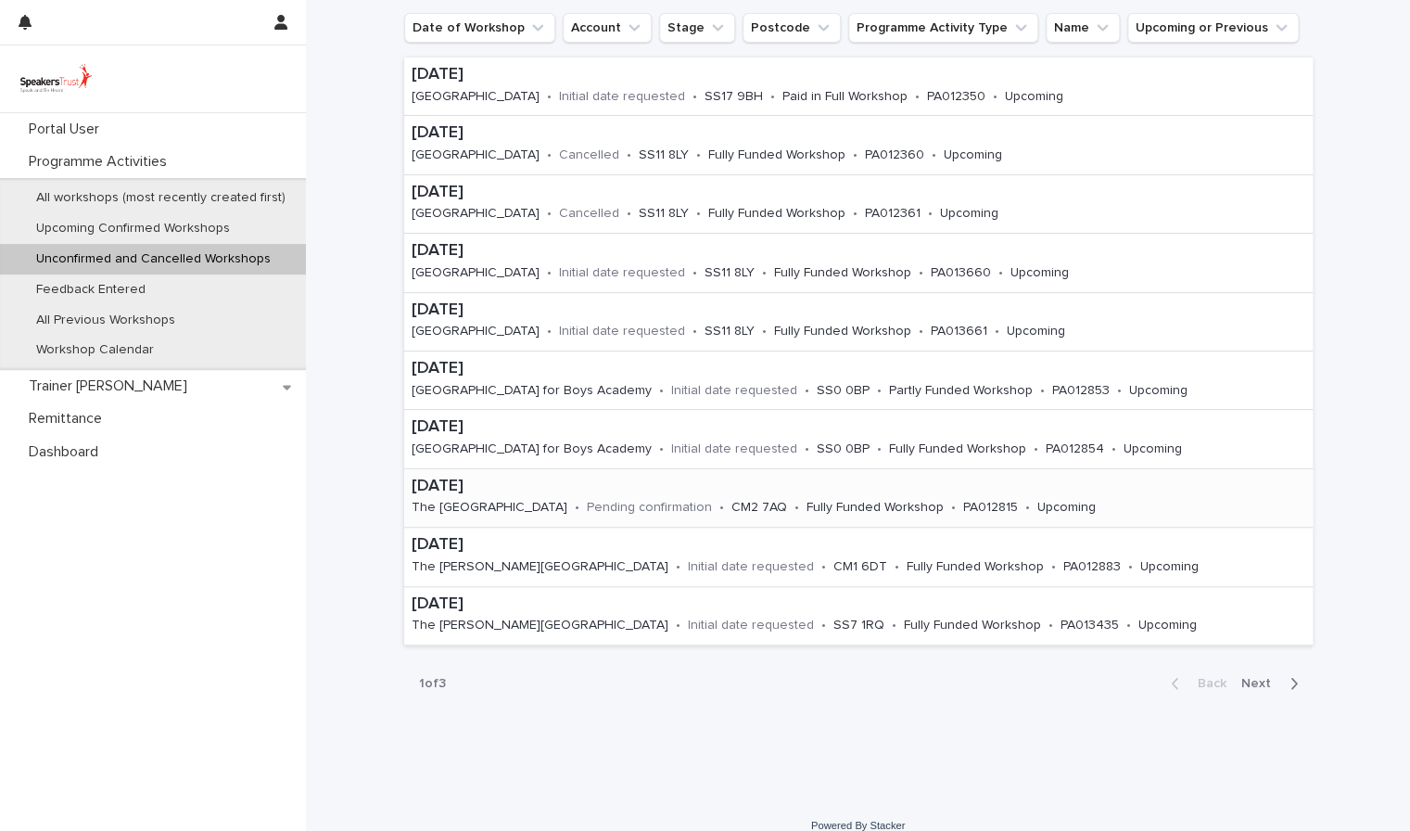
scroll to position [284, 0]
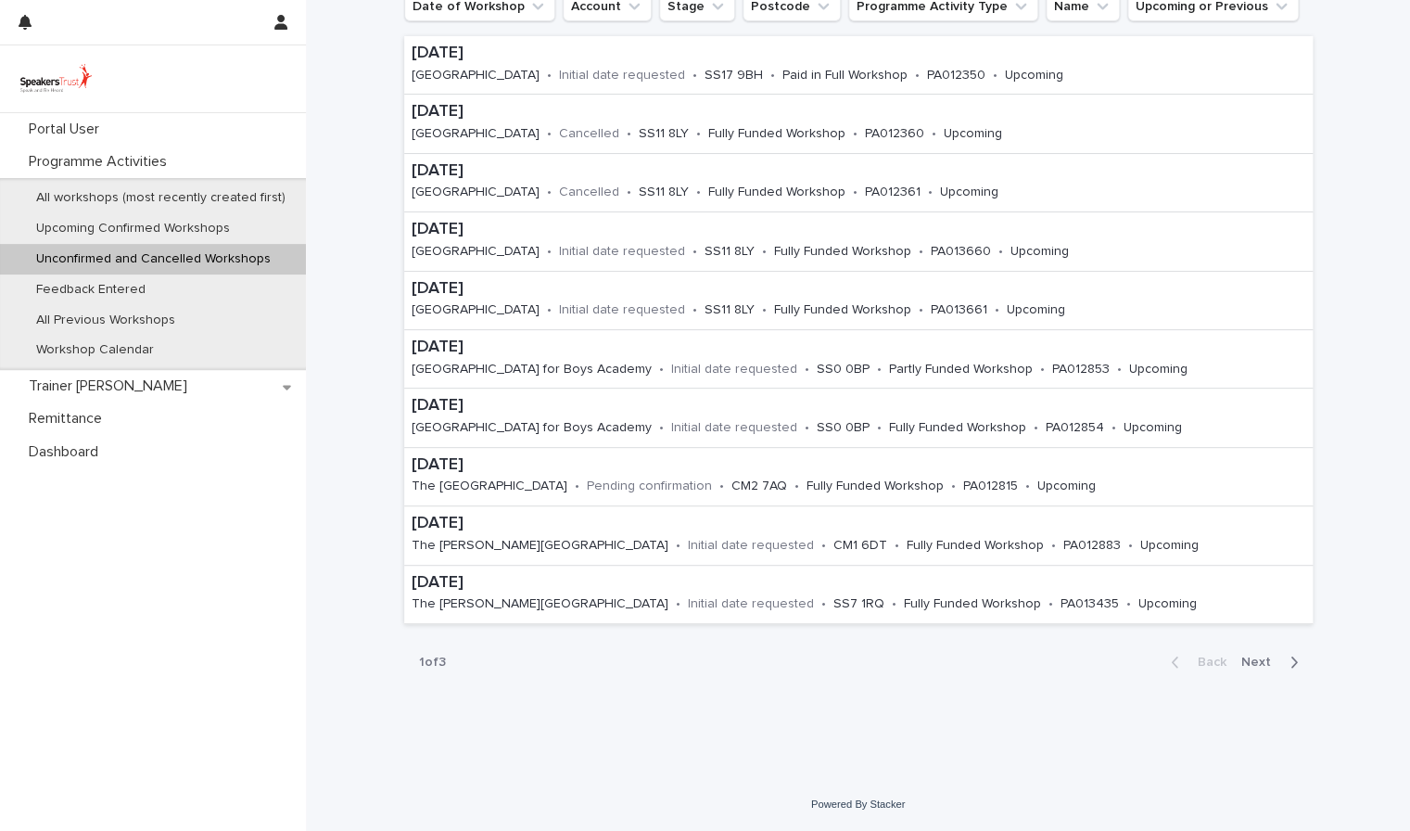
click at [1262, 664] on span "Next" at bounding box center [1261, 661] width 41 height 13
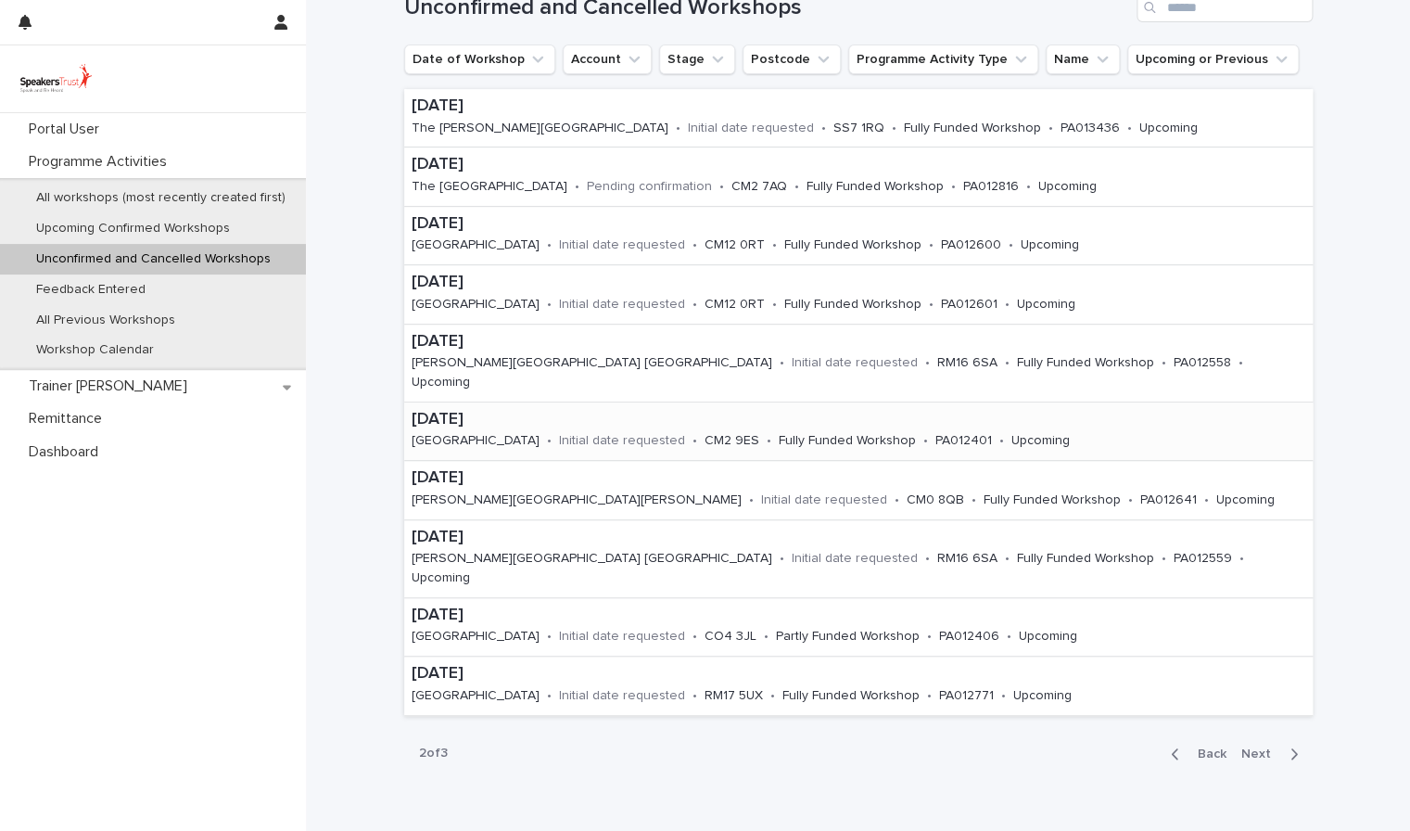
scroll to position [228, 0]
click at [1294, 749] on icon "button" at bounding box center [1293, 754] width 6 height 11
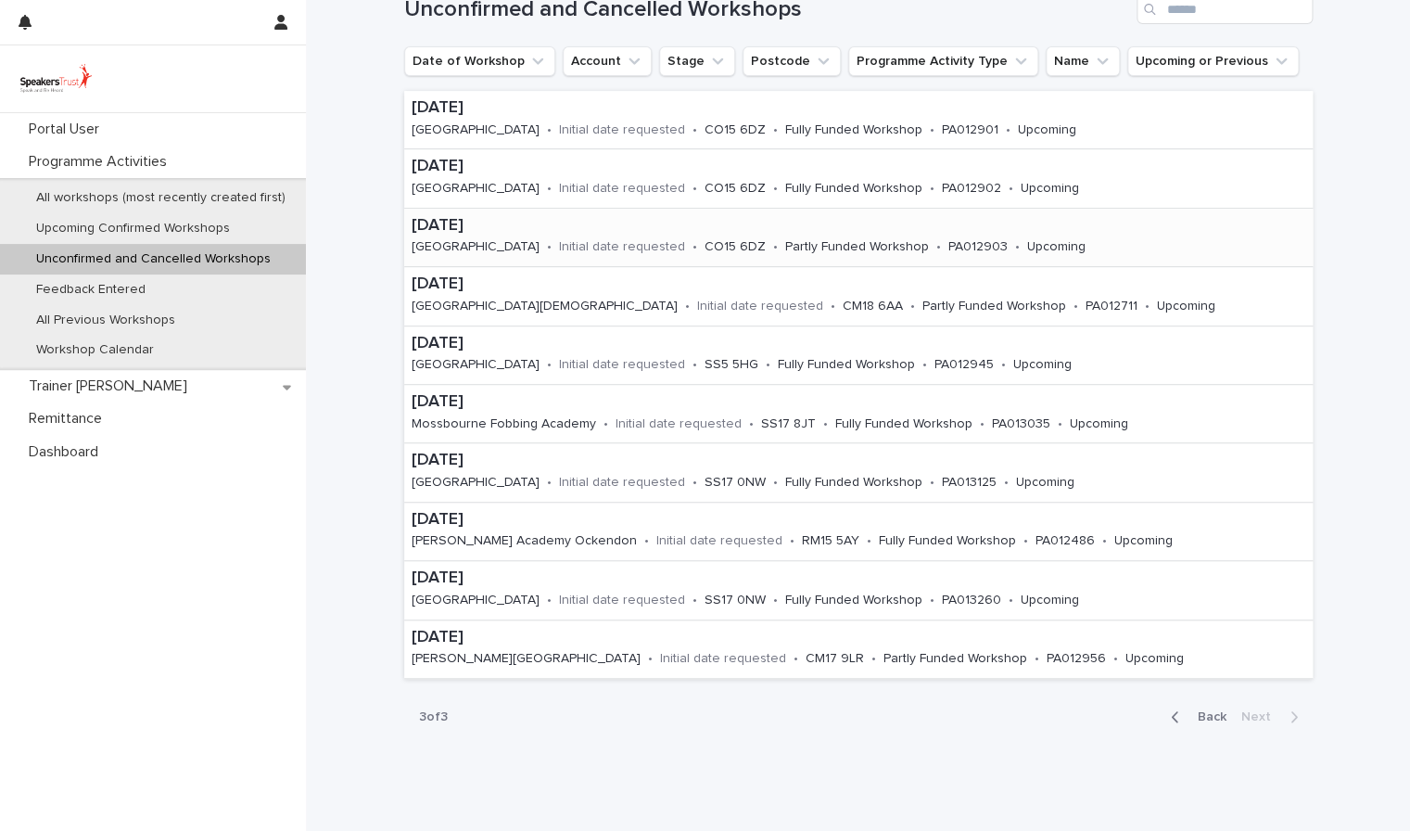
scroll to position [197, 0]
